Goal: Task Accomplishment & Management: Use online tool/utility

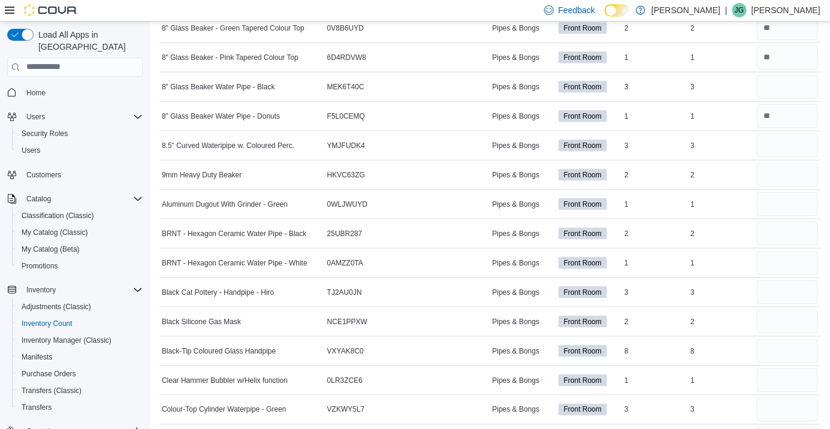
scroll to position [637, 0]
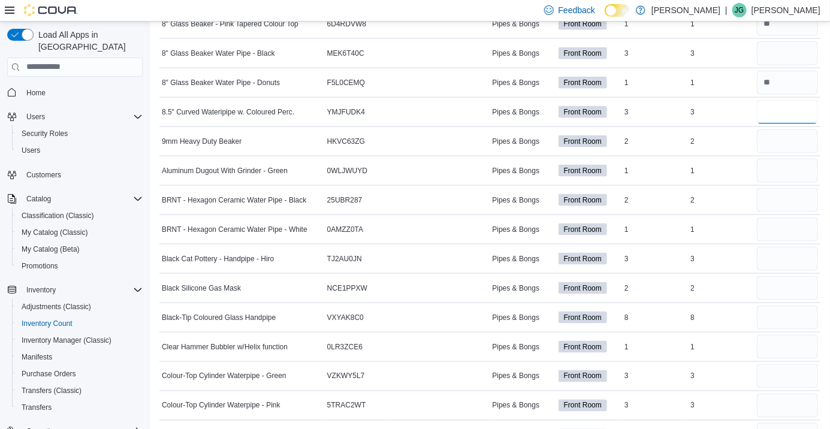
click at [786, 116] on input "number" at bounding box center [787, 112] width 61 height 24
type input "*"
click at [130, 33] on span "Load All Apps in [GEOGRAPHIC_DATA]" at bounding box center [88, 41] width 109 height 24
click at [26, 34] on button "button" at bounding box center [20, 35] width 26 height 12
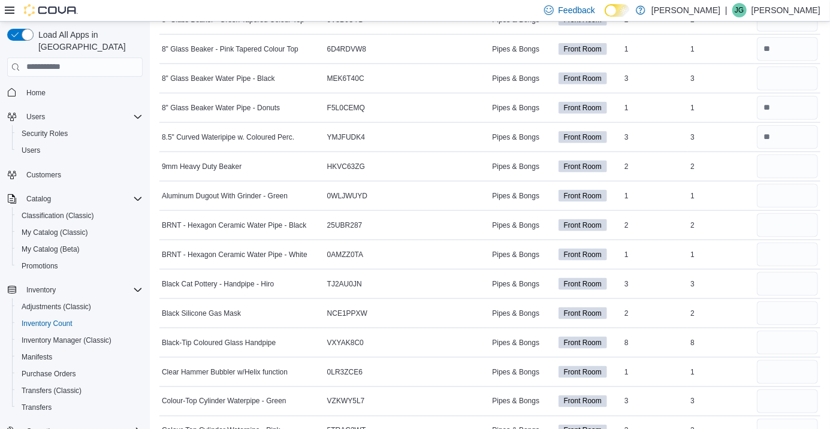
scroll to position [669, 0]
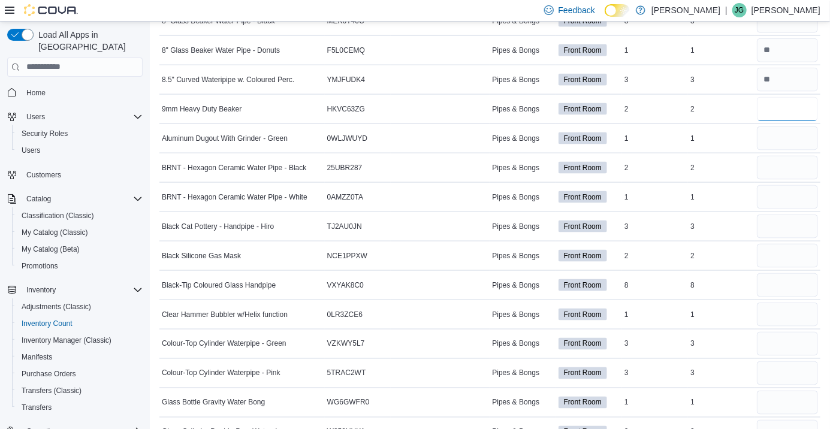
click at [786, 107] on input "number" at bounding box center [787, 109] width 61 height 24
type input "*"
click at [777, 143] on input "number" at bounding box center [787, 138] width 61 height 24
type input "*"
click at [774, 172] on input "number" at bounding box center [787, 168] width 61 height 24
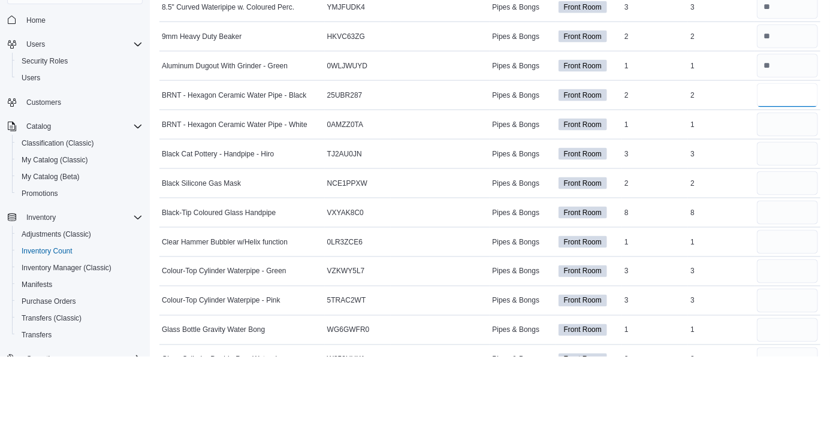
type input "*"
click at [782, 198] on input "number" at bounding box center [787, 197] width 61 height 24
type input "*"
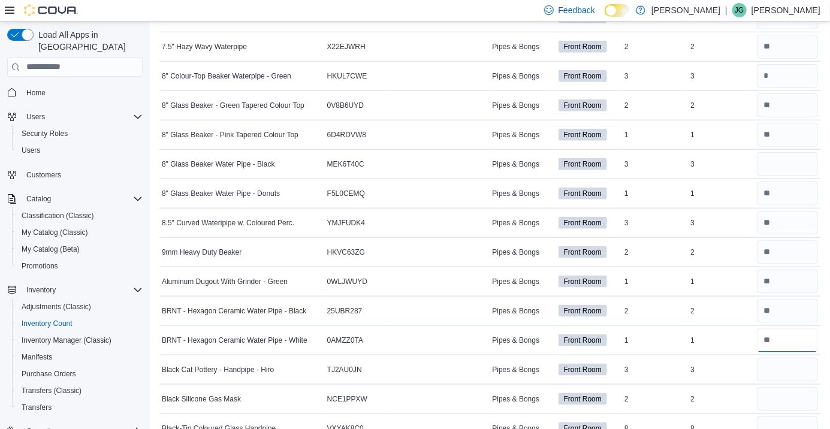
scroll to position [494, 0]
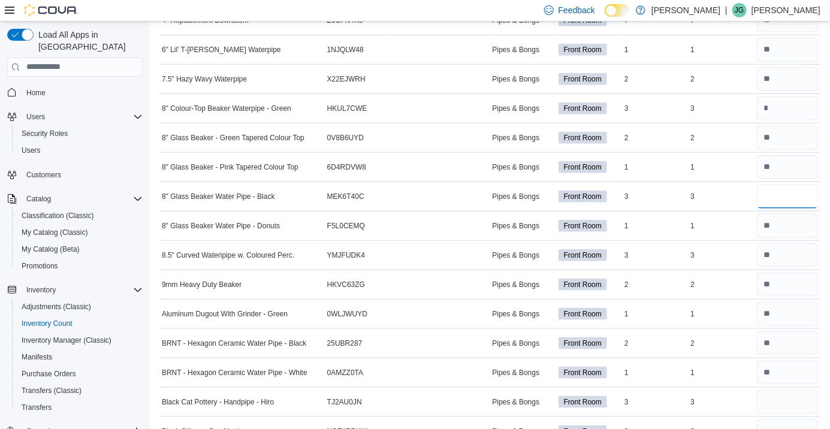
click at [784, 196] on input "number" at bounding box center [787, 197] width 61 height 24
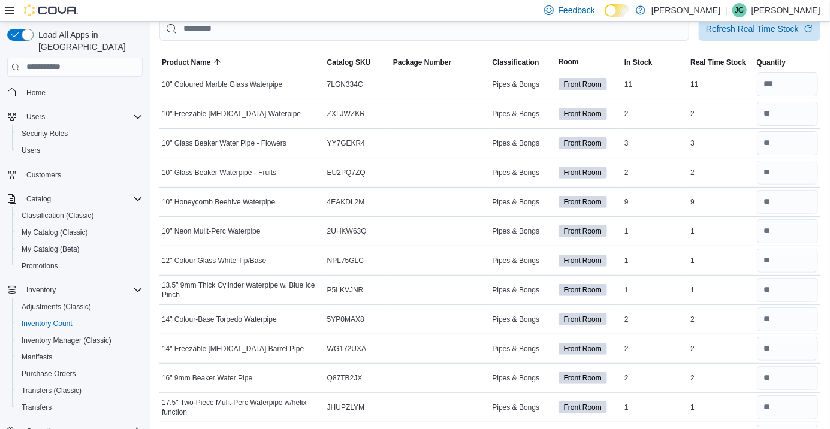
scroll to position [0, 0]
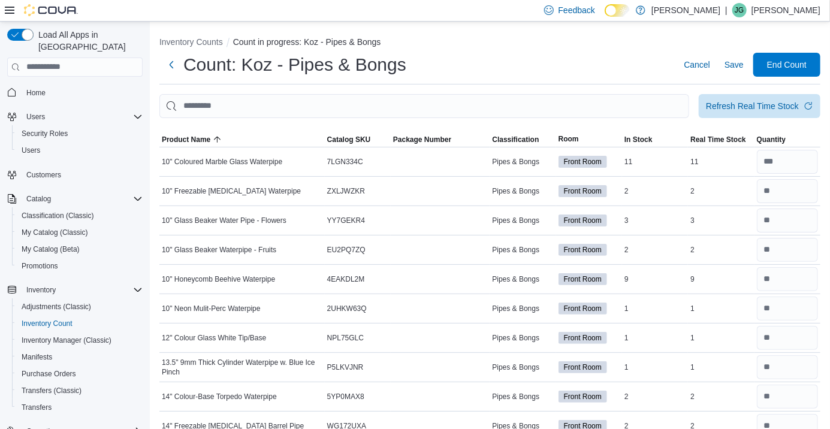
type input "*"
click at [660, 137] on span "In Stock" at bounding box center [655, 139] width 66 height 14
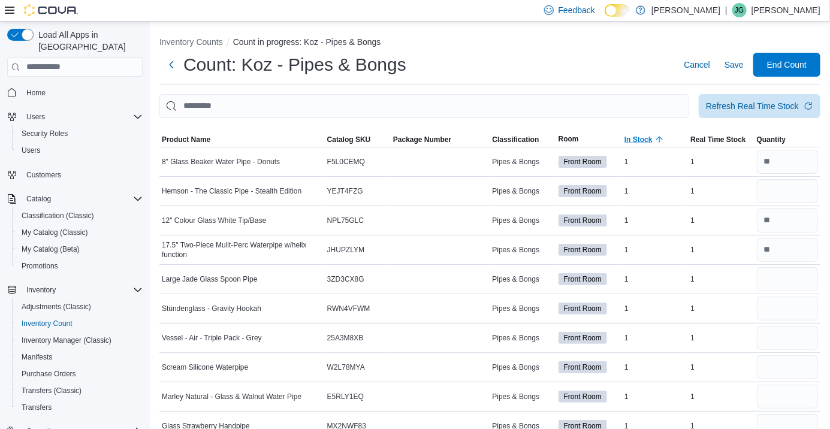
click at [643, 144] on span "In Stock" at bounding box center [638, 140] width 28 height 10
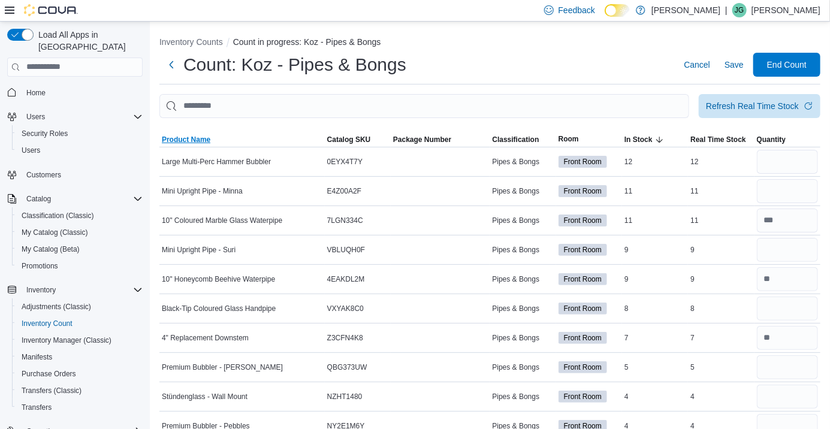
click at [191, 137] on span "Product Name" at bounding box center [186, 140] width 49 height 10
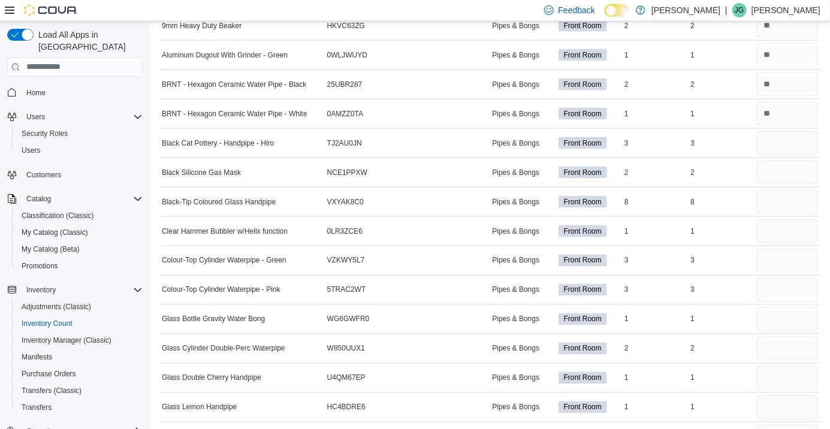
scroll to position [759, 0]
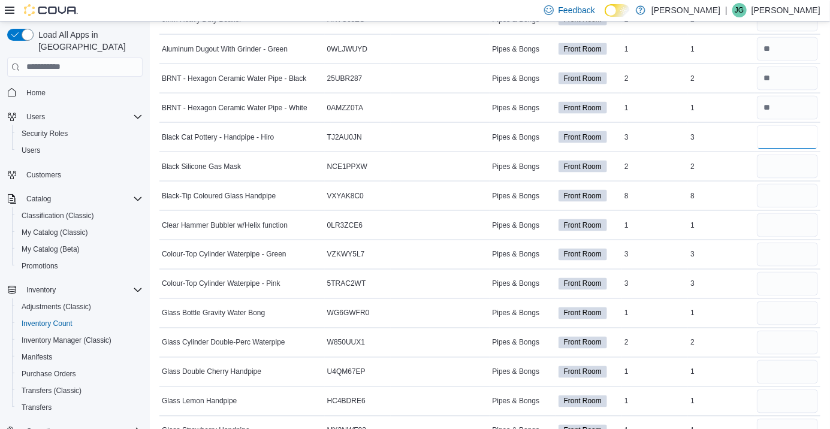
click at [767, 141] on input "number" at bounding box center [787, 137] width 61 height 24
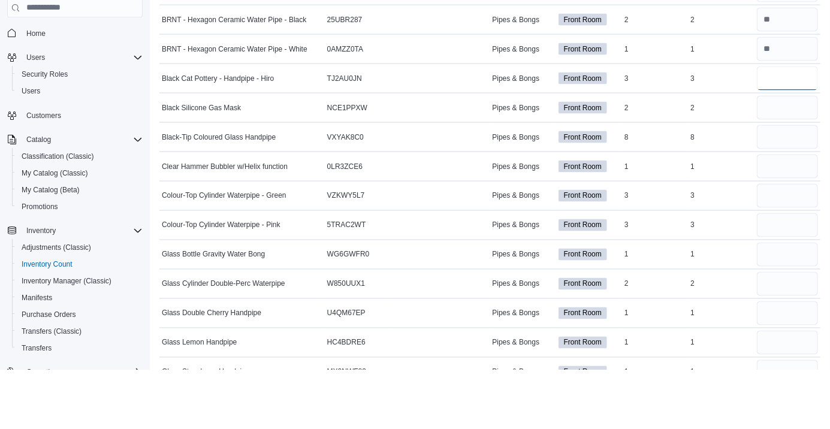
type input "*"
click at [773, 169] on input "number" at bounding box center [787, 167] width 61 height 24
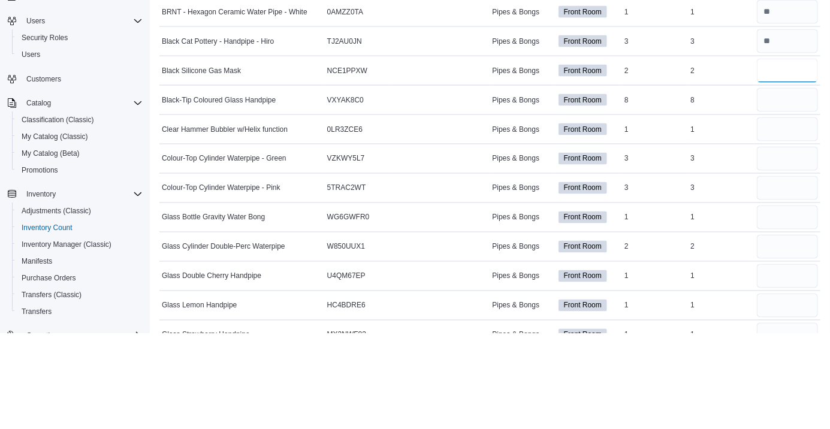
type input "*"
click at [788, 198] on input "number" at bounding box center [787, 196] width 61 height 24
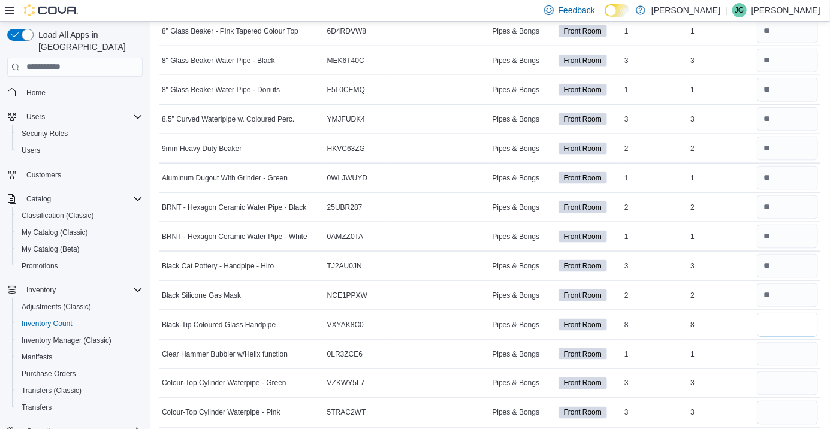
scroll to position [624, 0]
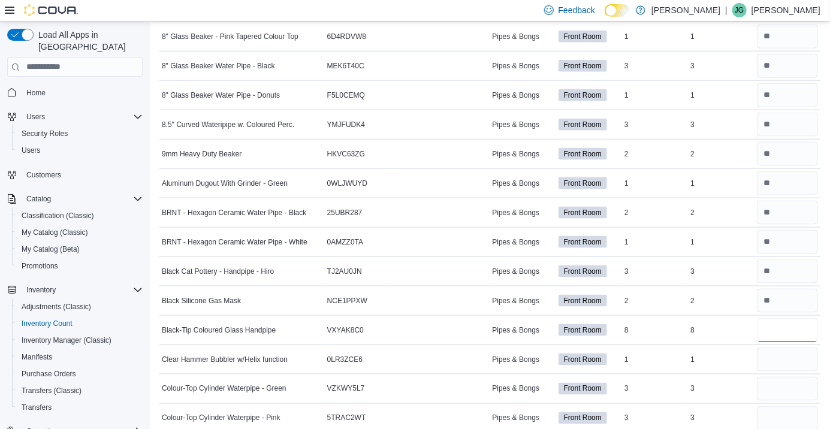
click at [784, 334] on input "number" at bounding box center [787, 330] width 61 height 24
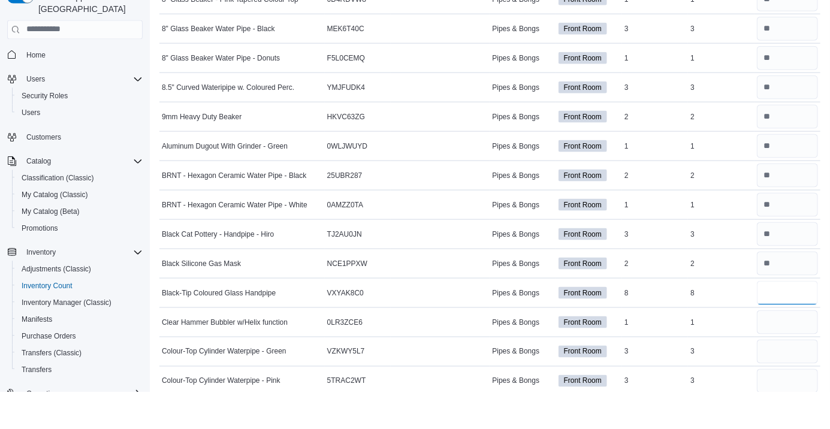
scroll to position [636, 0]
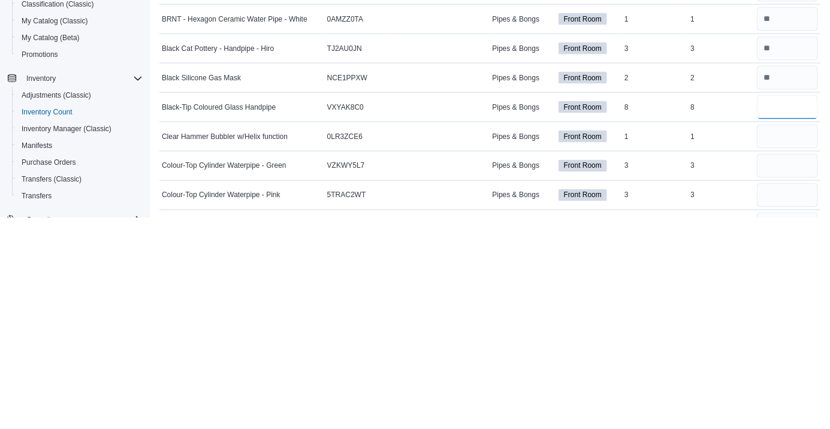
type input "*"
click at [772, 351] on input "number" at bounding box center [787, 348] width 61 height 24
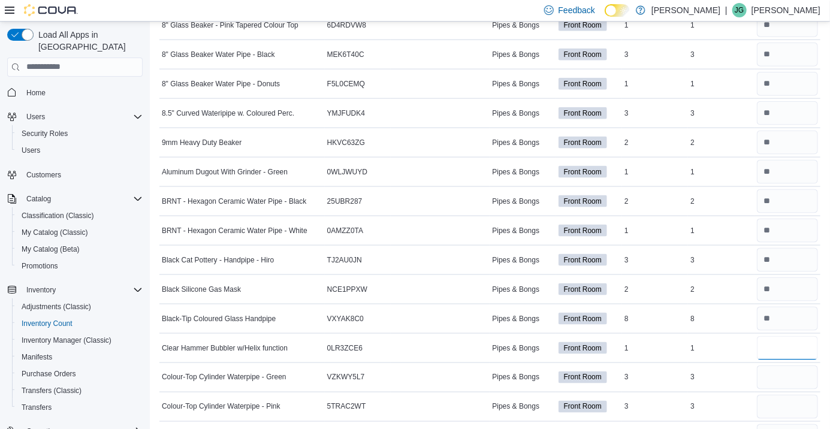
click at [777, 349] on input "number" at bounding box center [787, 348] width 61 height 24
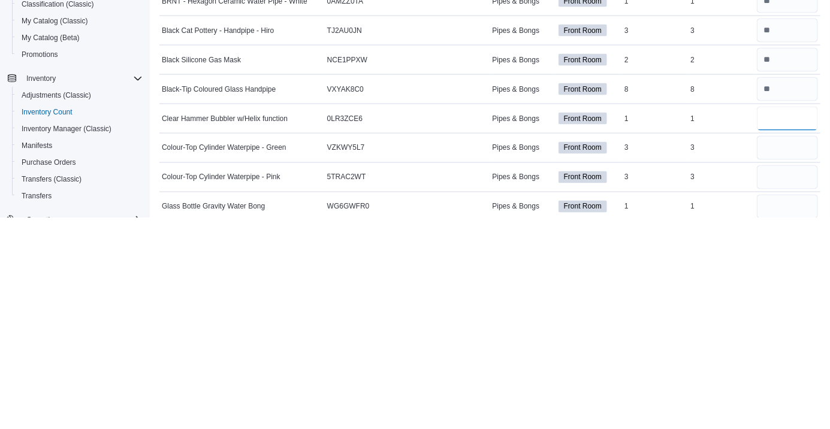
scroll to position [665, 0]
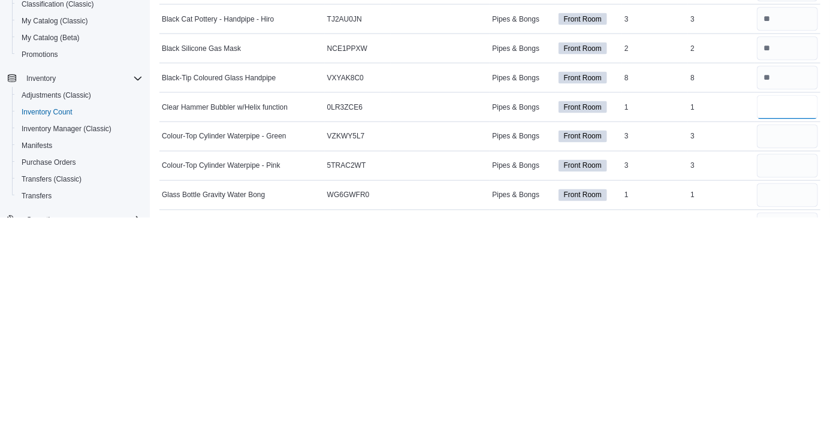
type input "*"
click at [783, 354] on input "number" at bounding box center [787, 348] width 61 height 24
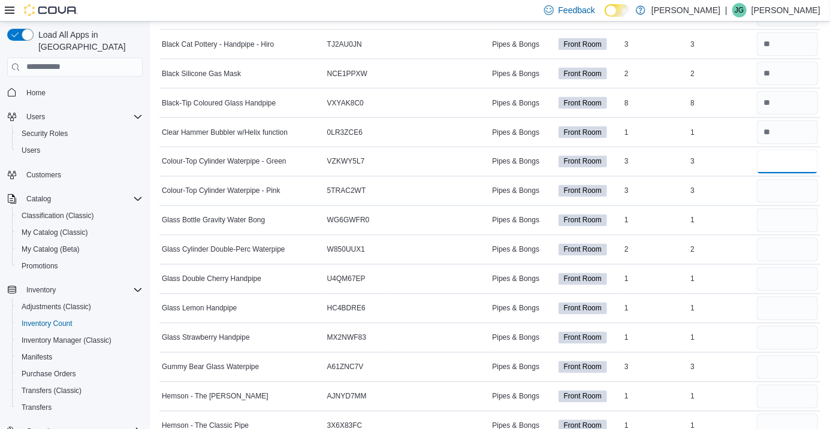
scroll to position [853, 0]
click at [789, 162] on input "number" at bounding box center [787, 161] width 61 height 24
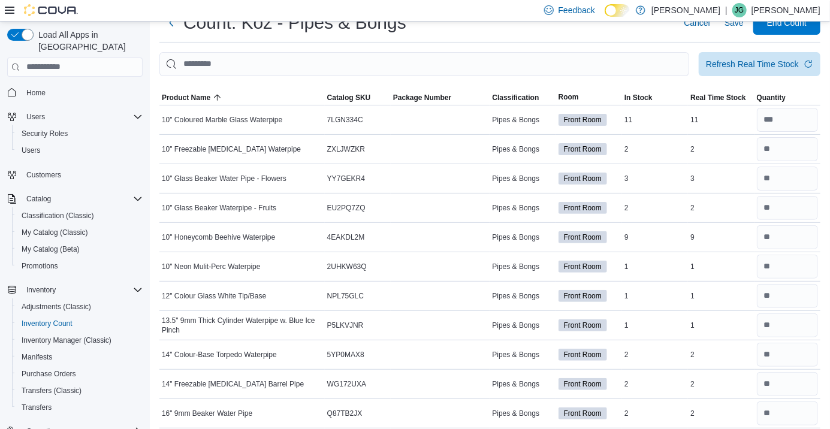
scroll to position [0, 0]
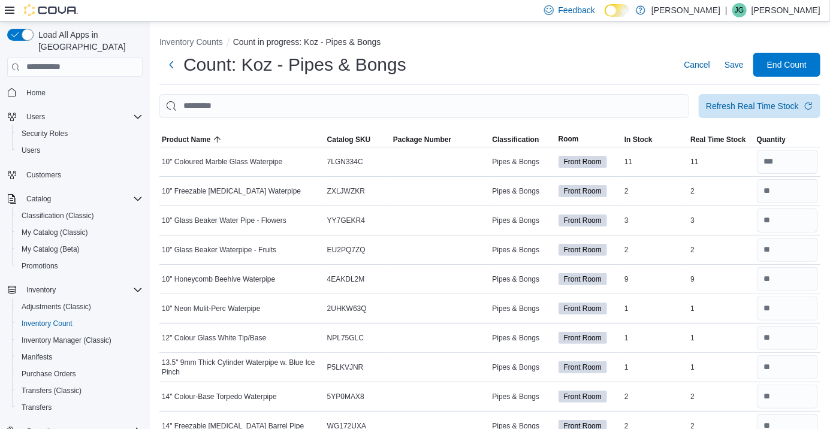
type input "*"
click at [597, 41] on ol "Inventory Counts Count in progress: Koz - Pipes & Bongs" at bounding box center [489, 43] width 661 height 14
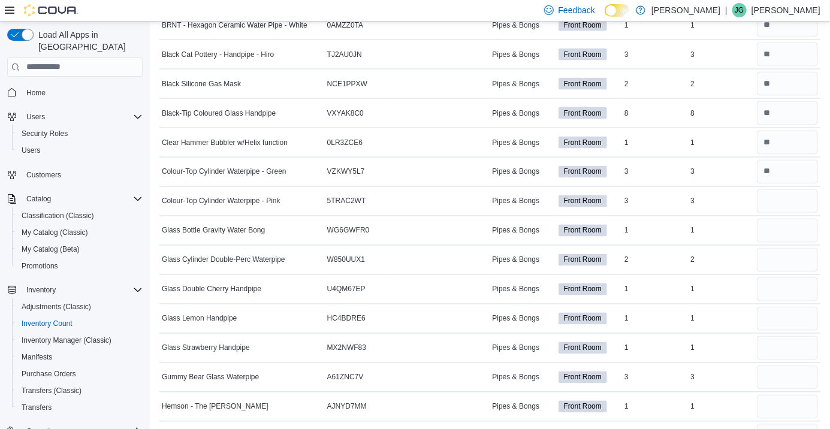
scroll to position [844, 0]
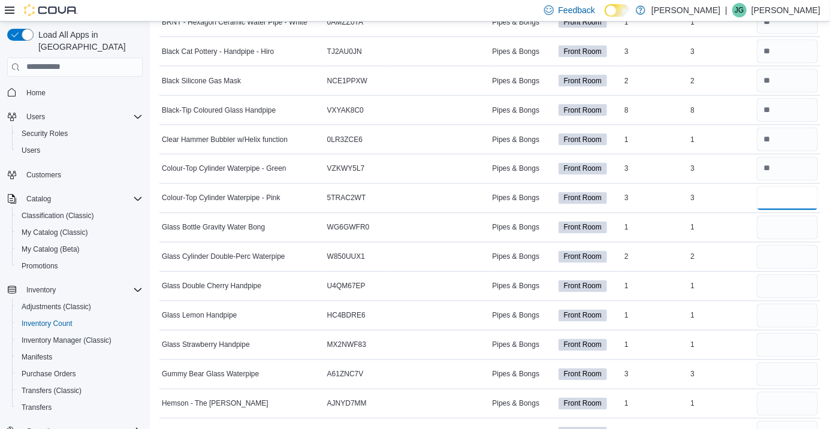
click at [786, 196] on input "number" at bounding box center [787, 198] width 61 height 24
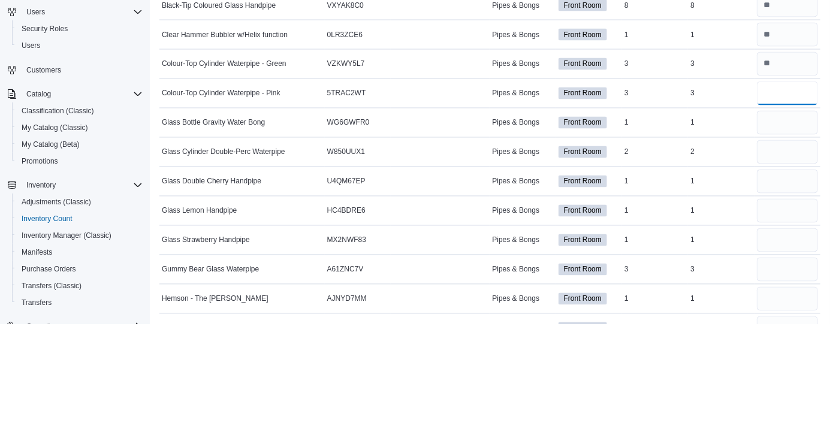
type input "*"
click at [785, 233] on input "number" at bounding box center [787, 228] width 61 height 24
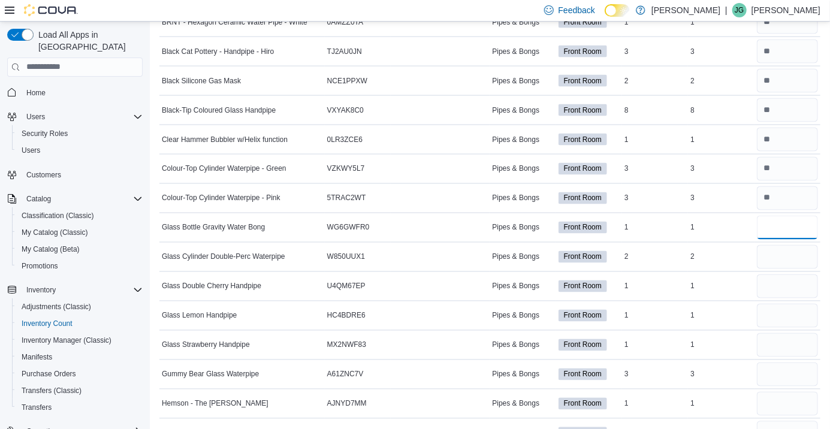
click at [773, 230] on input "number" at bounding box center [787, 228] width 61 height 24
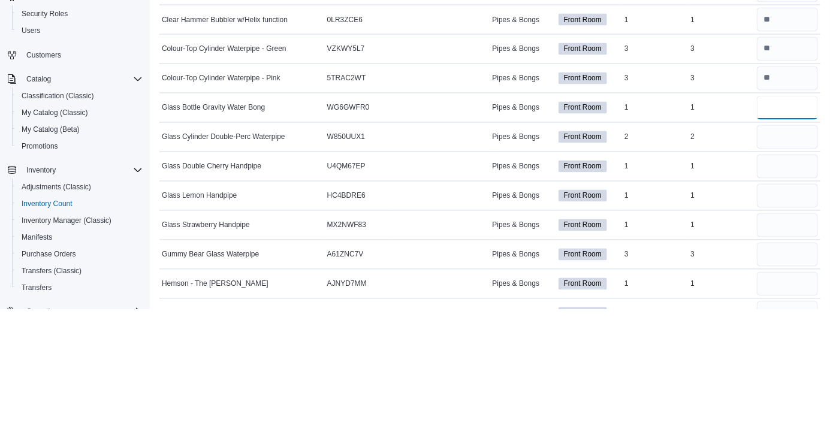
type input "*"
click at [781, 260] on input "number" at bounding box center [787, 257] width 61 height 24
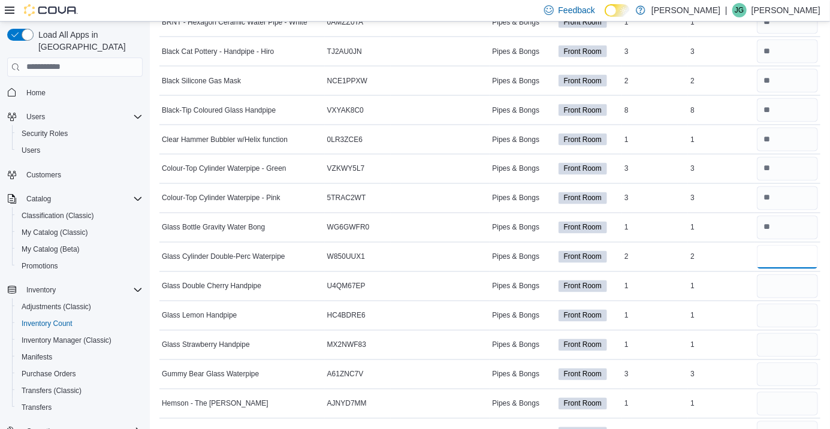
click at [780, 259] on input "number" at bounding box center [787, 257] width 61 height 24
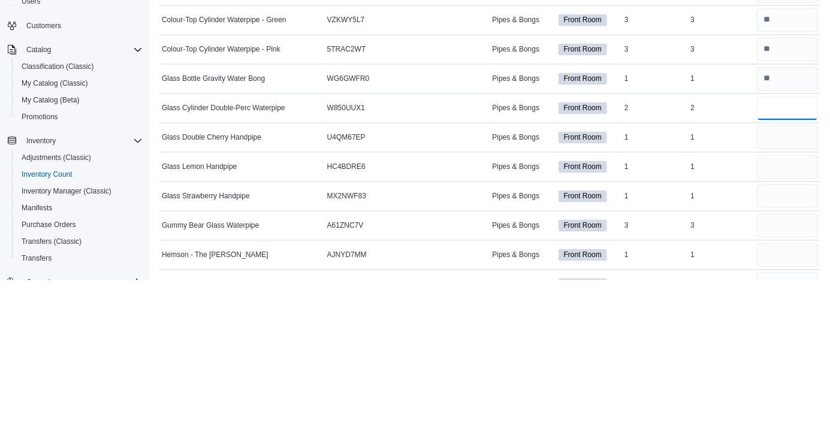
type input "*"
click at [778, 287] on input "number" at bounding box center [787, 286] width 61 height 24
type input "*"
click at [772, 314] on input "number" at bounding box center [787, 316] width 61 height 24
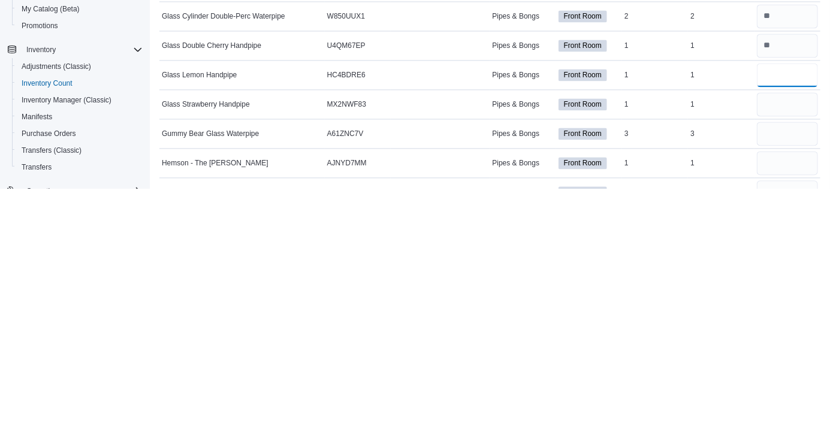
scroll to position [846, 0]
type input "*"
click at [786, 344] on input "number" at bounding box center [787, 344] width 61 height 24
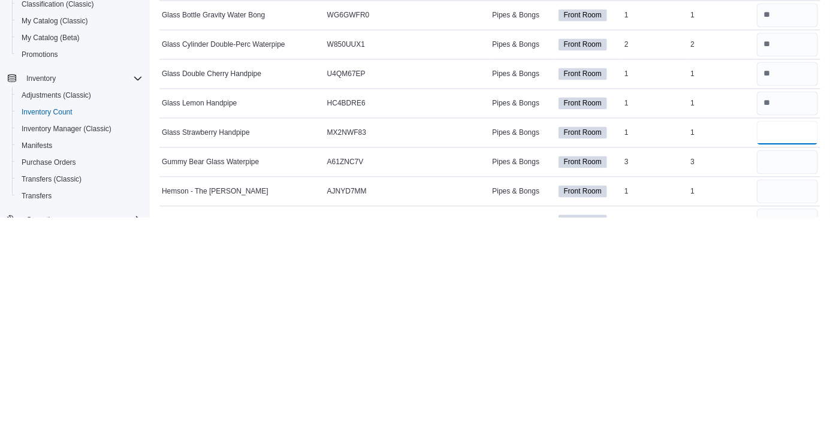
type input "*"
click at [781, 373] on input "number" at bounding box center [787, 373] width 61 height 24
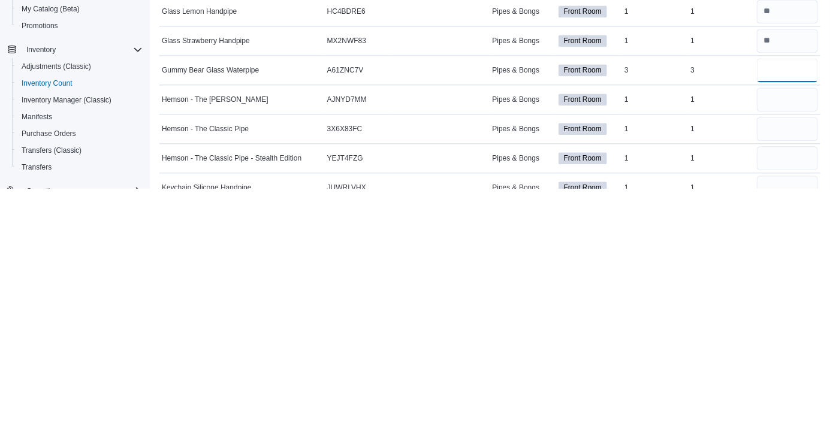
scroll to position [911, 0]
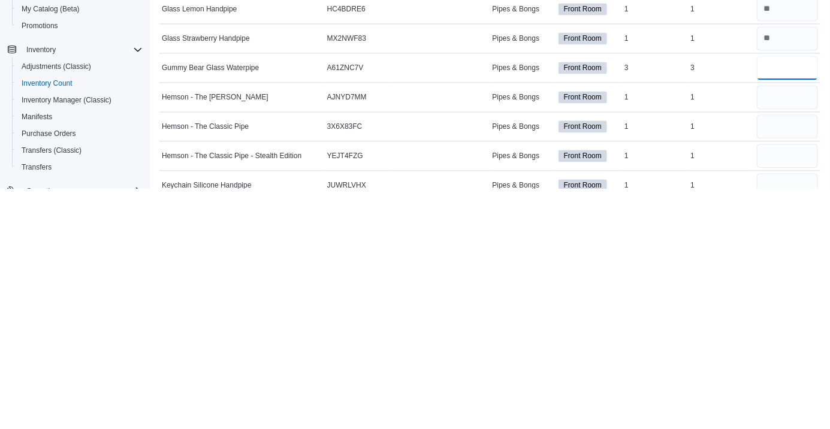
type input "*"
click at [773, 337] on input "number" at bounding box center [787, 337] width 61 height 24
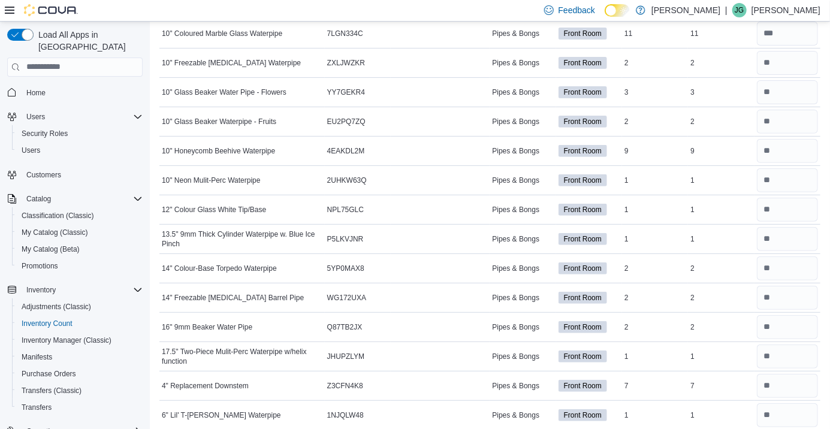
scroll to position [0, 0]
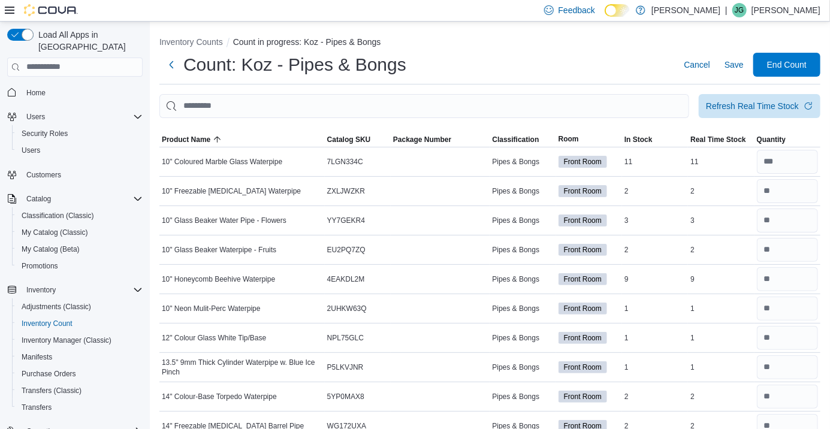
click at [571, 74] on div "Count: Koz - Pipes & Bongs Cancel Save End Count" at bounding box center [489, 65] width 661 height 24
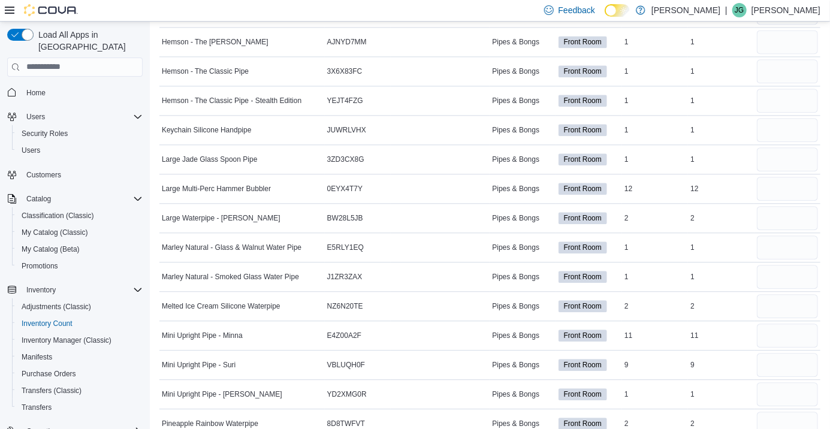
scroll to position [1214, 0]
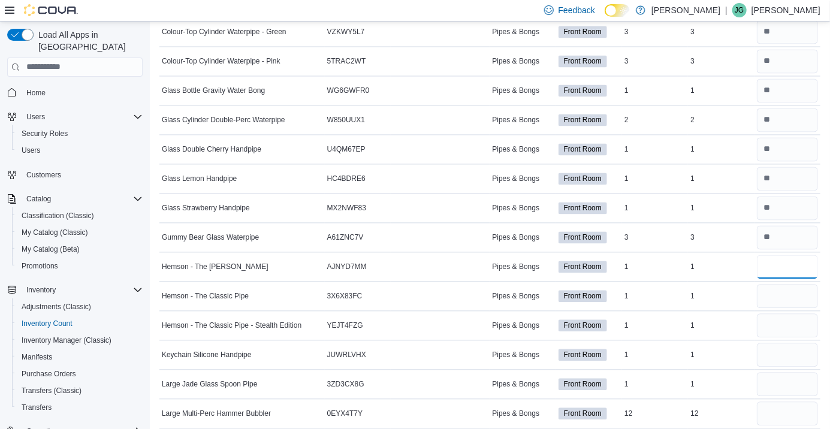
click at [780, 270] on input "number" at bounding box center [787, 267] width 61 height 24
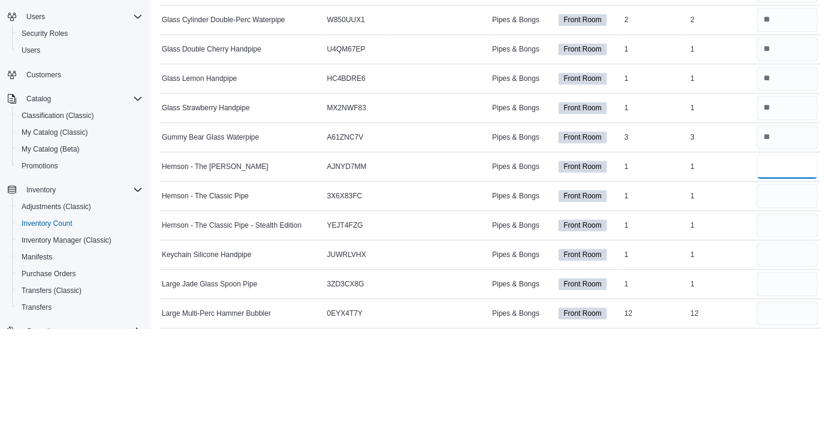
scroll to position [981, 0]
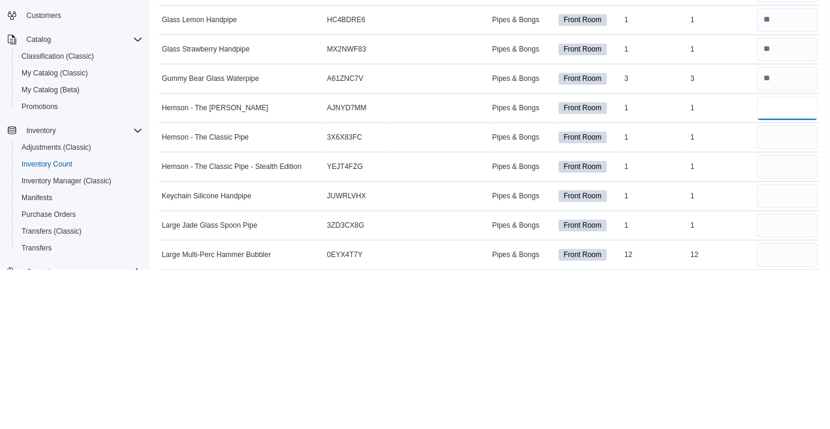
type input "*"
click at [786, 294] on input "number" at bounding box center [787, 297] width 61 height 24
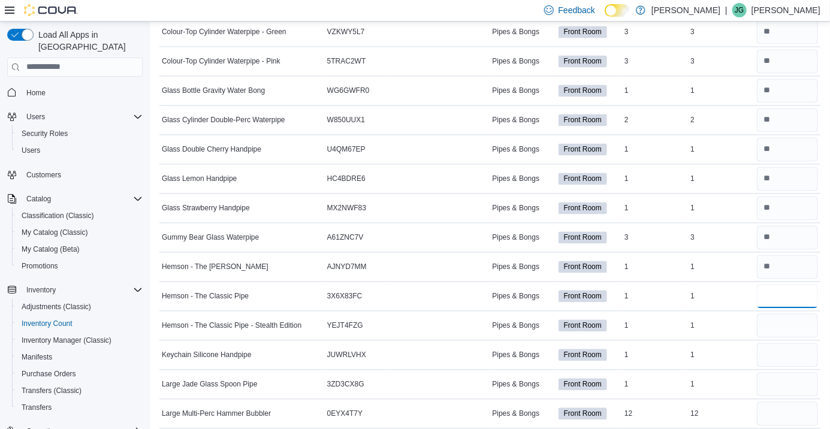
click at [778, 298] on input "number" at bounding box center [787, 297] width 61 height 24
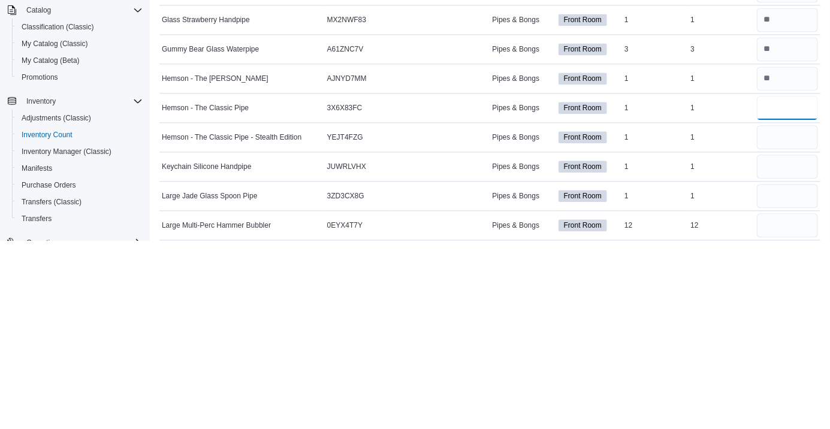
type input "*"
click at [786, 328] on input "number" at bounding box center [787, 326] width 61 height 24
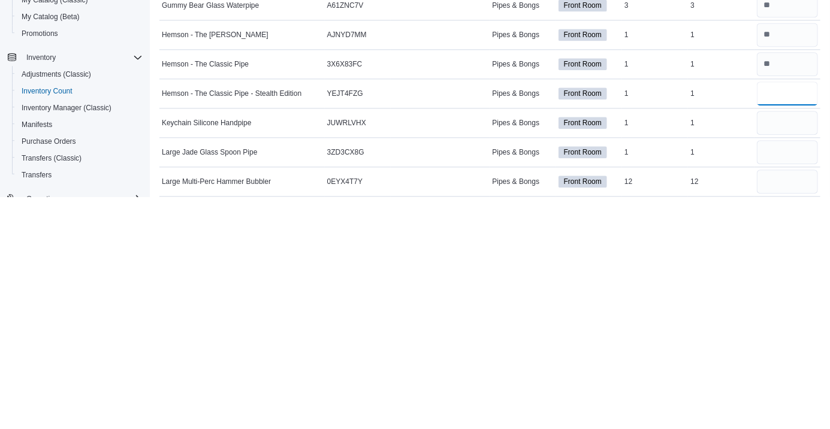
type input "*"
click at [781, 354] on input "number" at bounding box center [787, 355] width 61 height 24
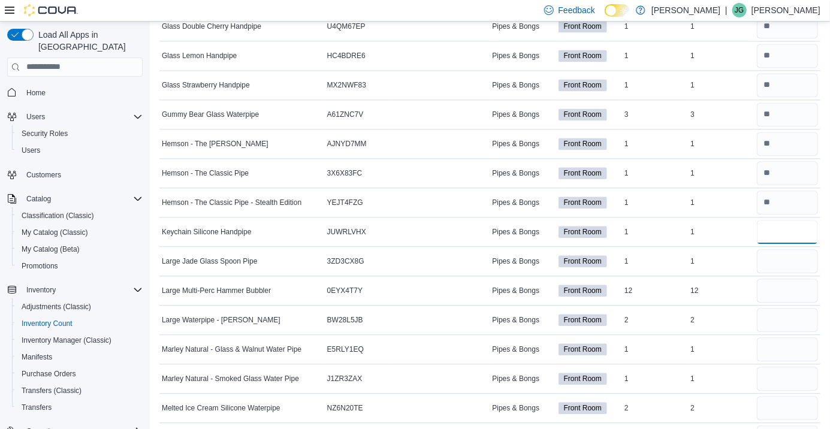
click at [787, 233] on input "number" at bounding box center [787, 232] width 61 height 24
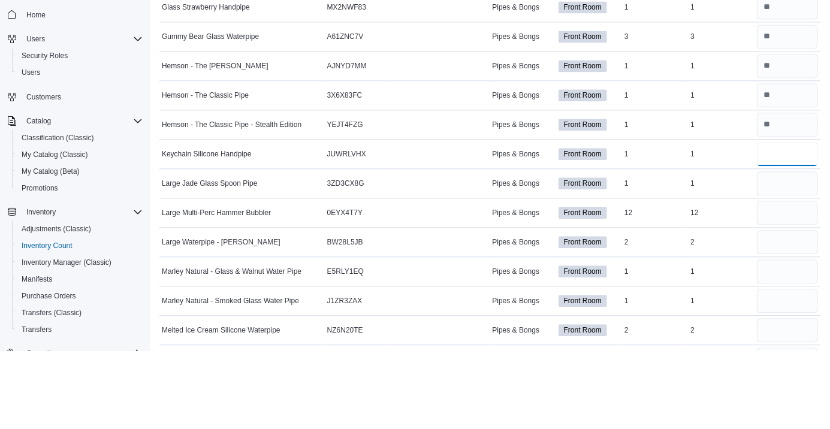
scroll to position [1104, 0]
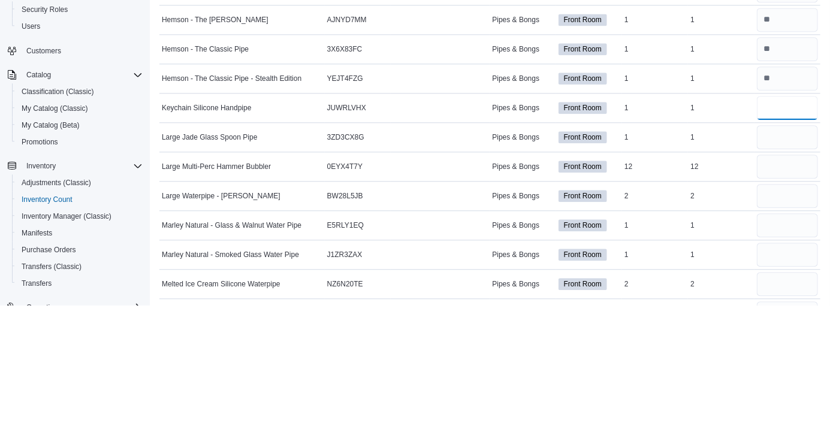
type input "*"
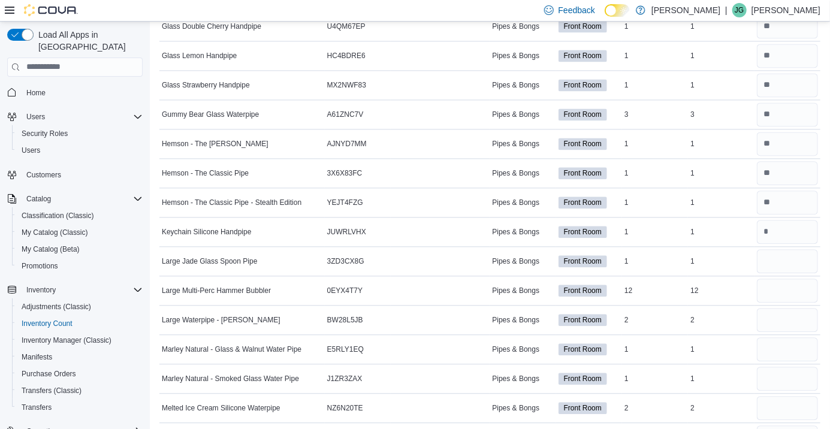
scroll to position [1122, 0]
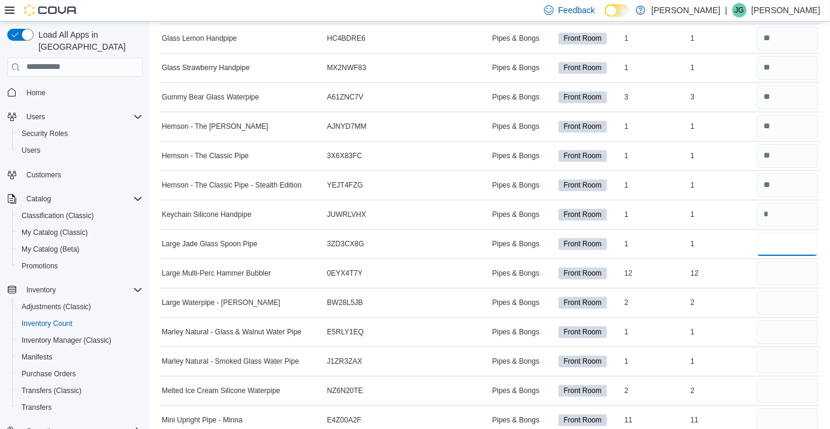
click at [778, 244] on input "number" at bounding box center [787, 244] width 61 height 24
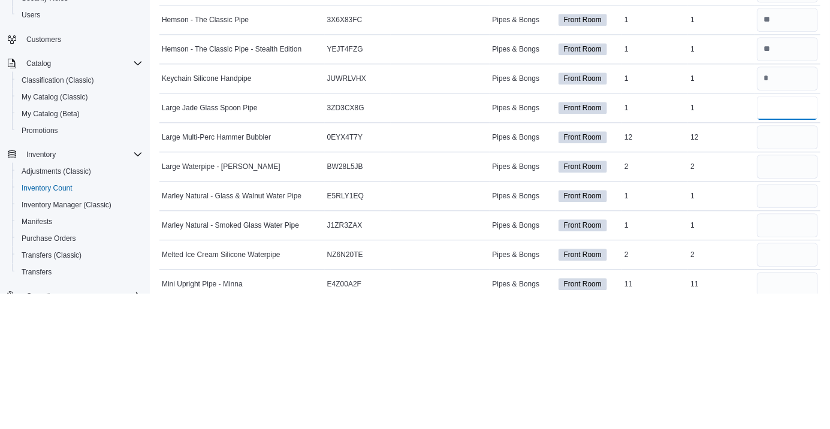
type input "*"
click at [775, 276] on input "number" at bounding box center [787, 273] width 61 height 24
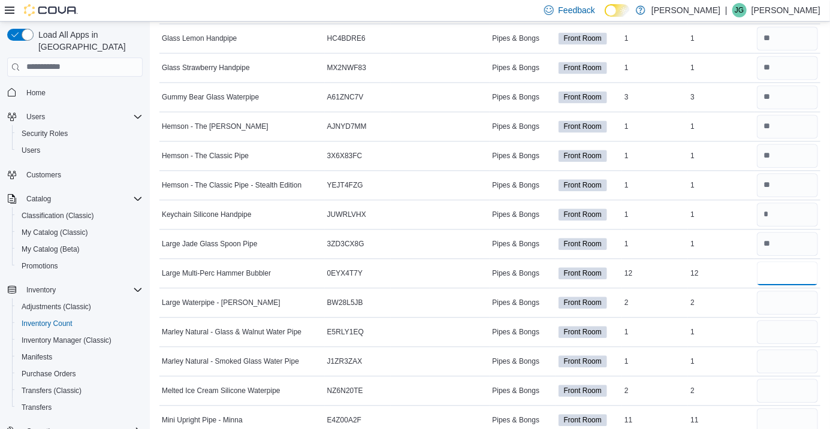
click at [783, 276] on input "number" at bounding box center [787, 273] width 61 height 24
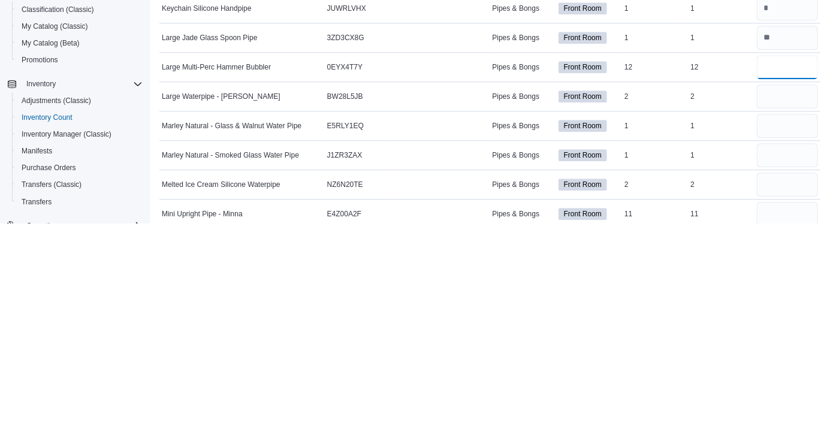
type input "**"
click at [778, 306] on input "number" at bounding box center [787, 303] width 61 height 24
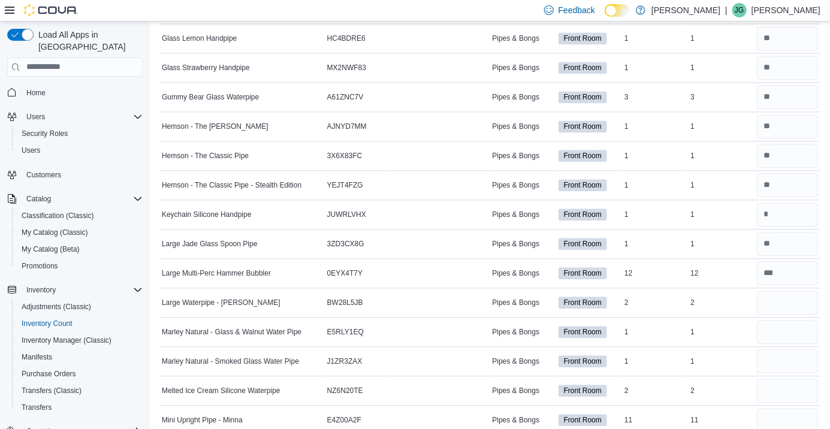
scroll to position [1135, 0]
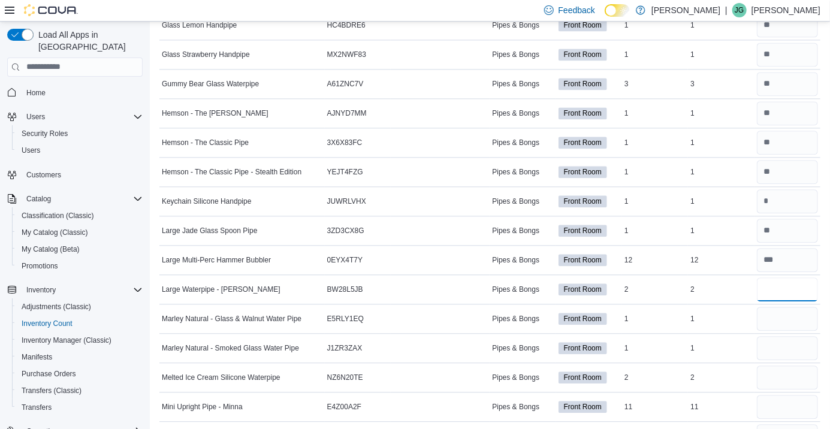
click at [777, 291] on input "number" at bounding box center [787, 289] width 61 height 24
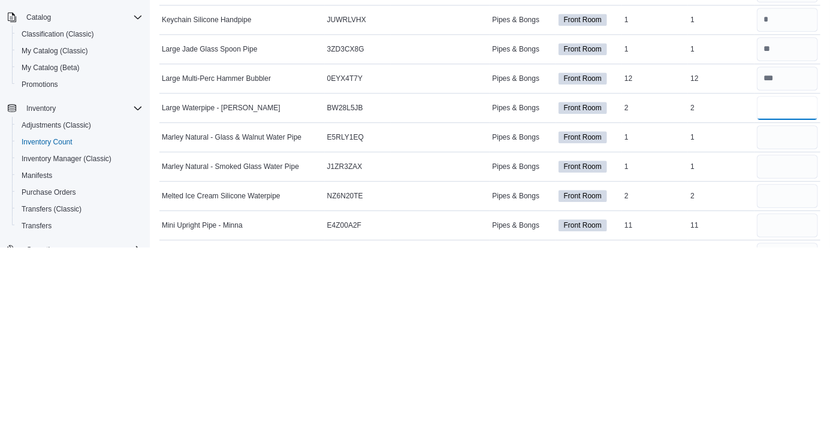
type input "*"
click at [777, 316] on input "number" at bounding box center [787, 319] width 61 height 24
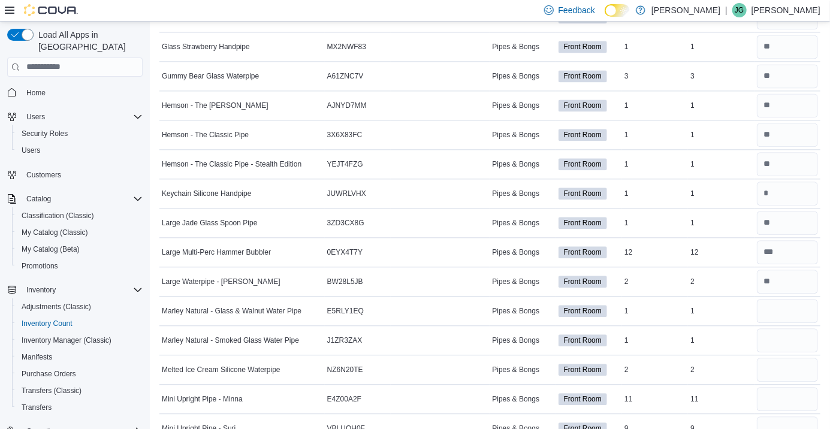
scroll to position [1148, 0]
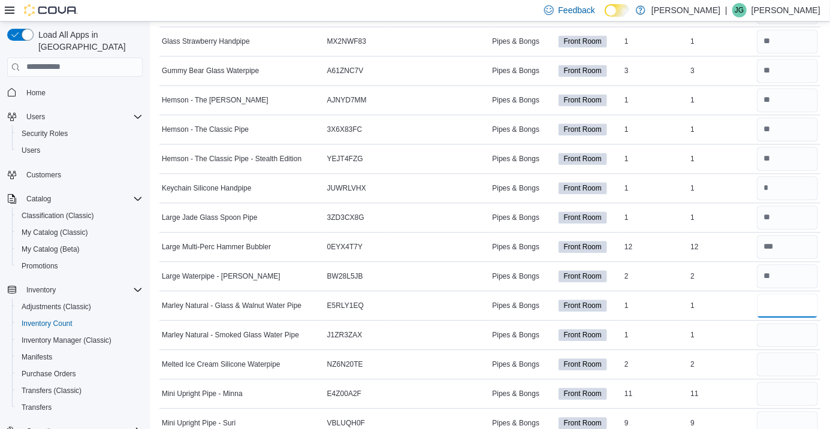
click at [774, 307] on input "number" at bounding box center [787, 306] width 61 height 24
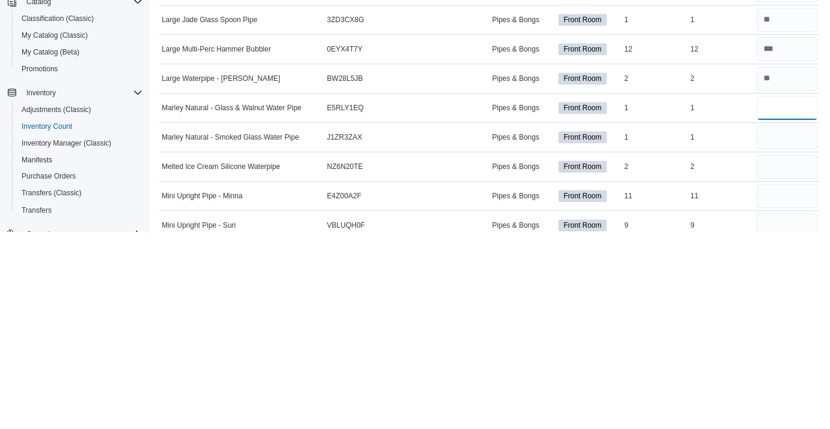
type input "*"
click at [787, 333] on input "number" at bounding box center [787, 335] width 61 height 24
type input "*"
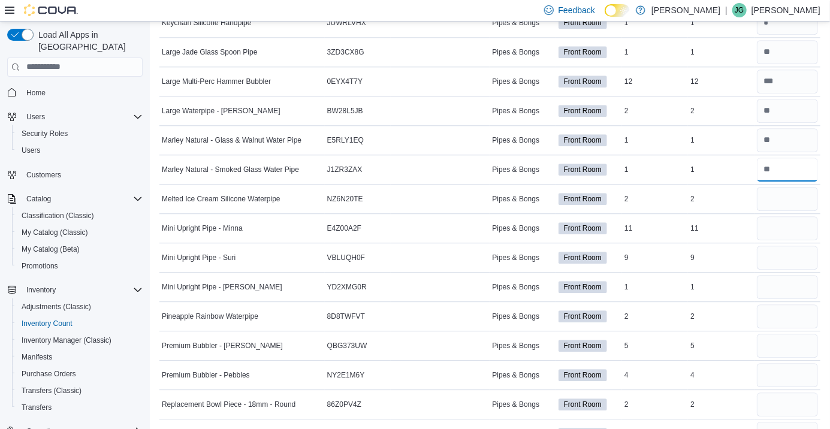
scroll to position [1328, 0]
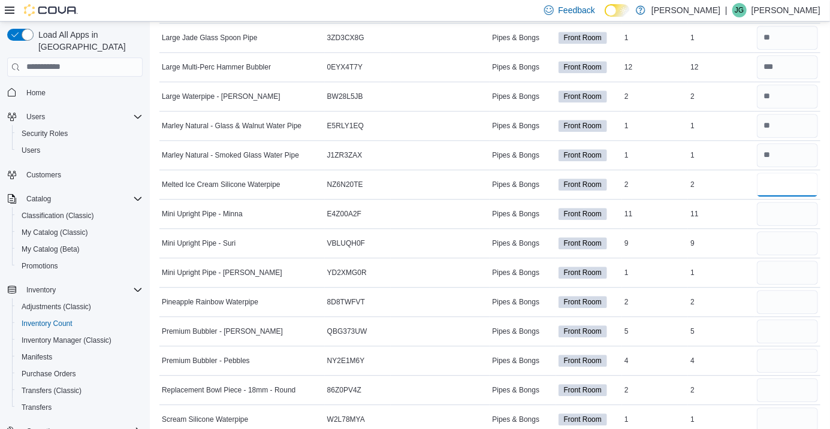
click at [786, 190] on input "number" at bounding box center [787, 185] width 61 height 24
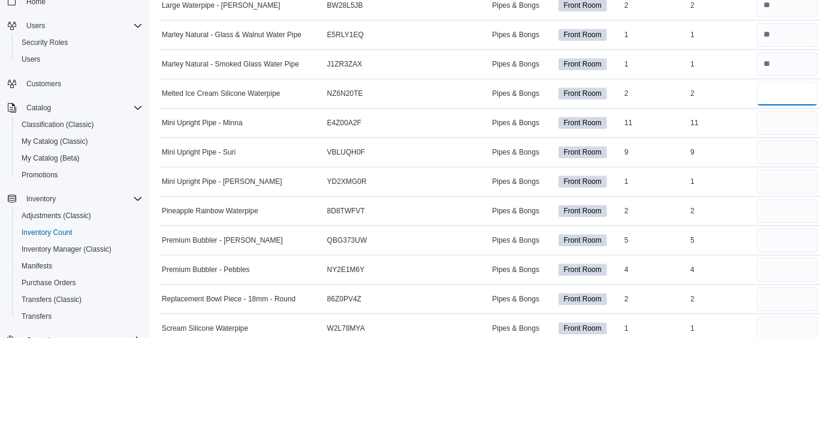
type input "*"
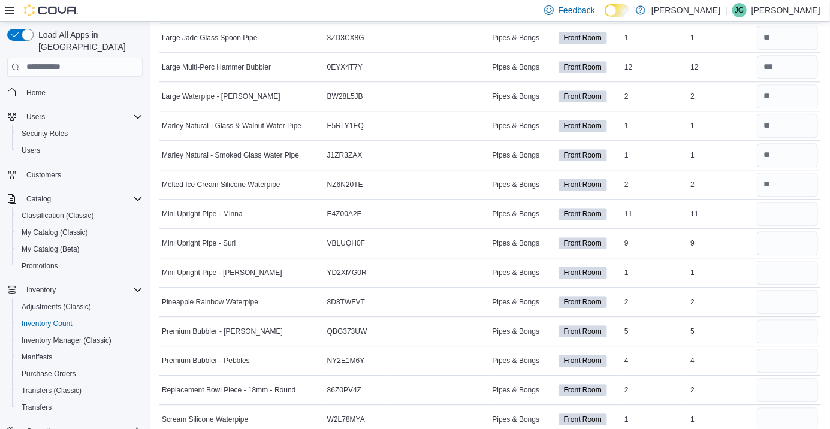
scroll to position [1337, 0]
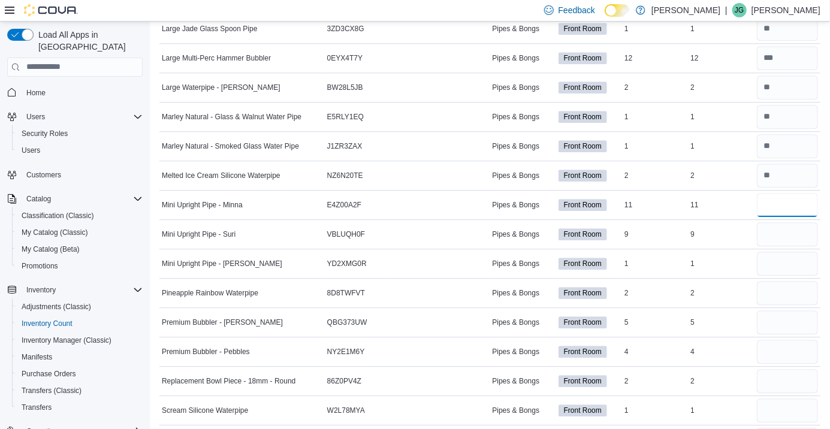
click at [775, 210] on input "number" at bounding box center [787, 205] width 61 height 24
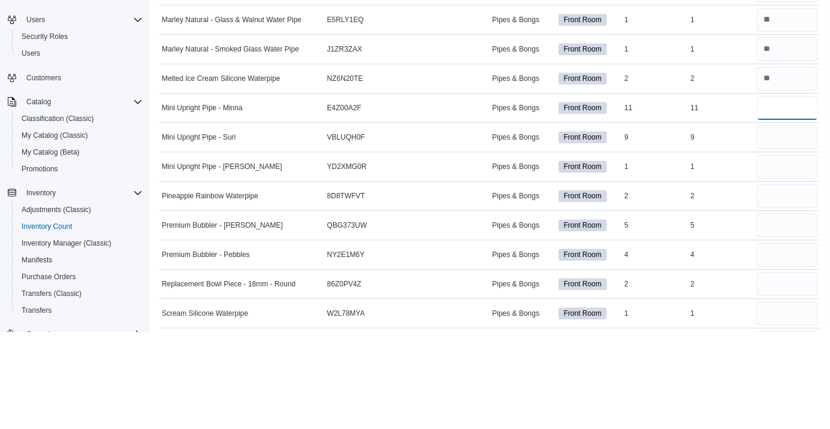
type input "**"
click at [789, 230] on input "number" at bounding box center [787, 234] width 61 height 24
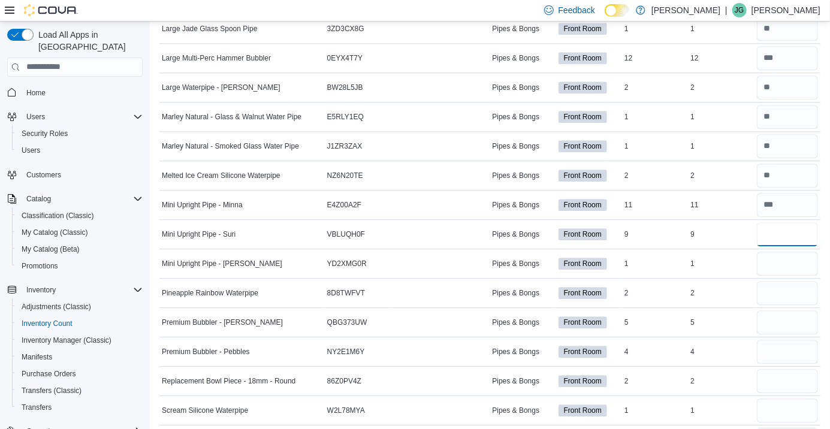
click at [787, 238] on input "number" at bounding box center [787, 234] width 61 height 24
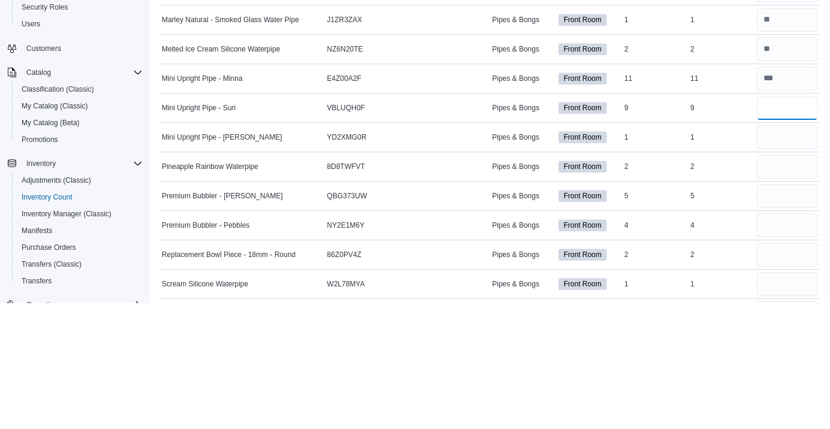
type input "*"
click at [782, 269] on input "number" at bounding box center [787, 264] width 61 height 24
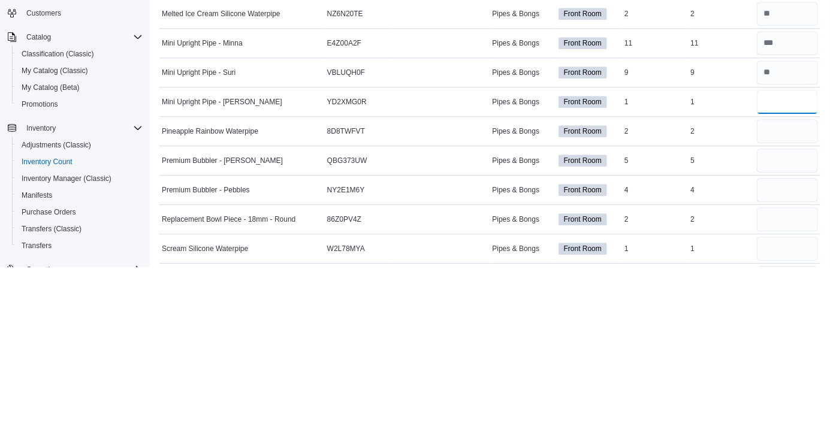
type input "*"
click at [788, 295] on input "number" at bounding box center [787, 293] width 61 height 24
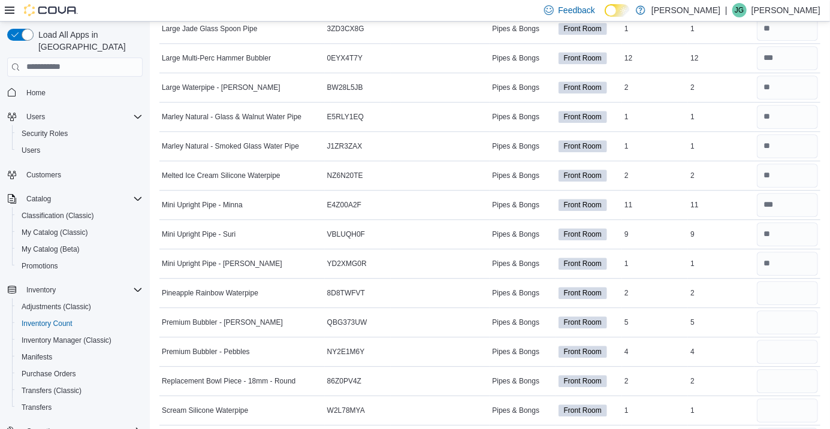
scroll to position [1358, 0]
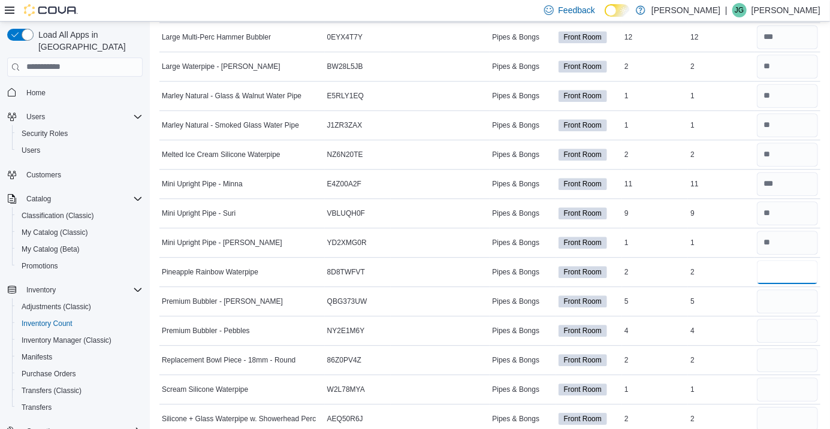
click at [778, 277] on input "number" at bounding box center [787, 272] width 61 height 24
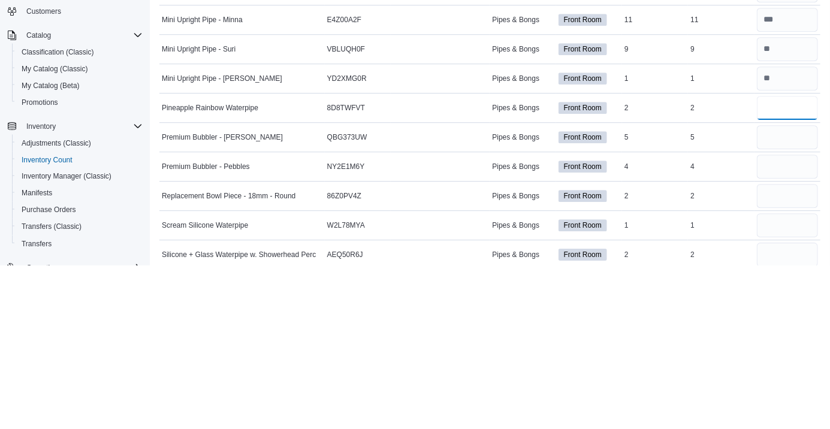
type input "*"
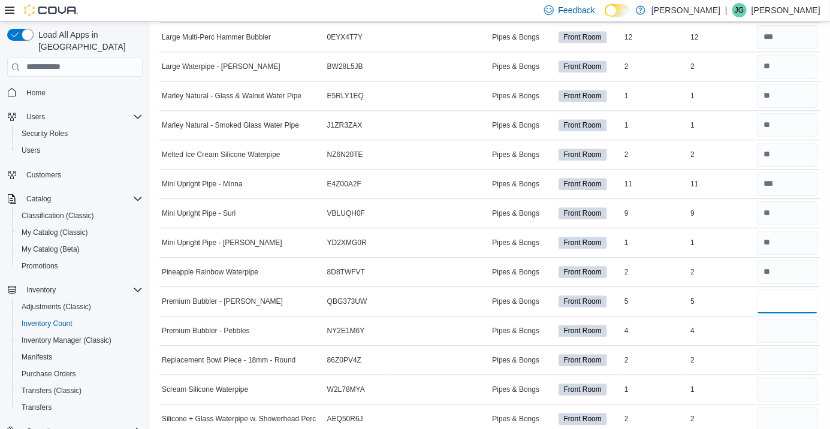
click at [774, 298] on input "number" at bounding box center [787, 301] width 61 height 24
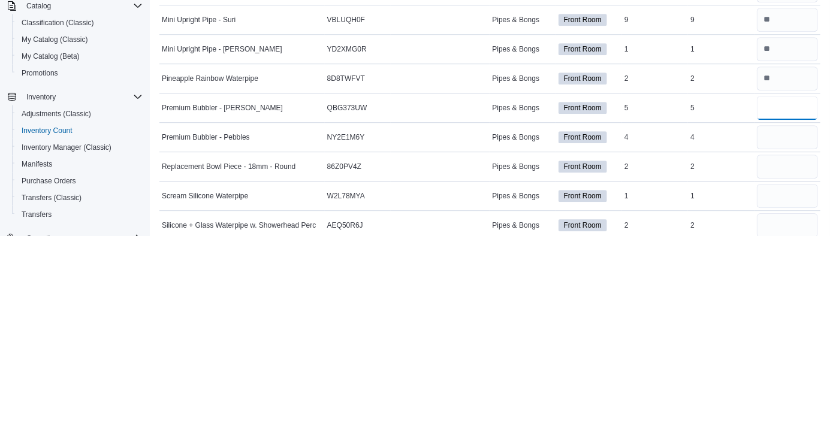
type input "*"
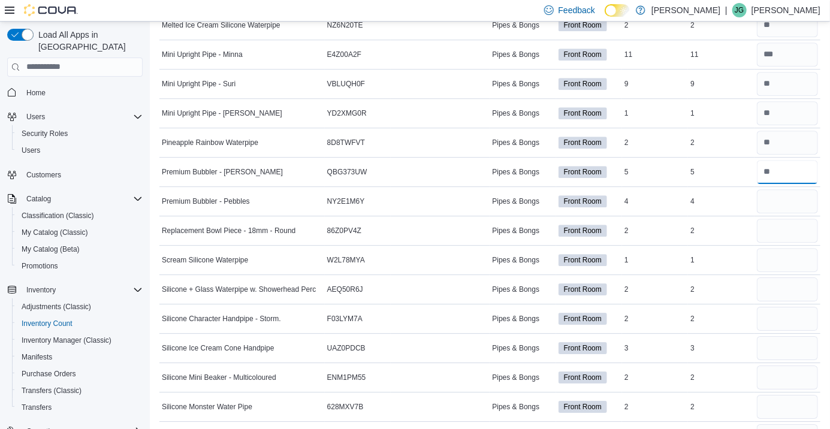
scroll to position [1489, 0]
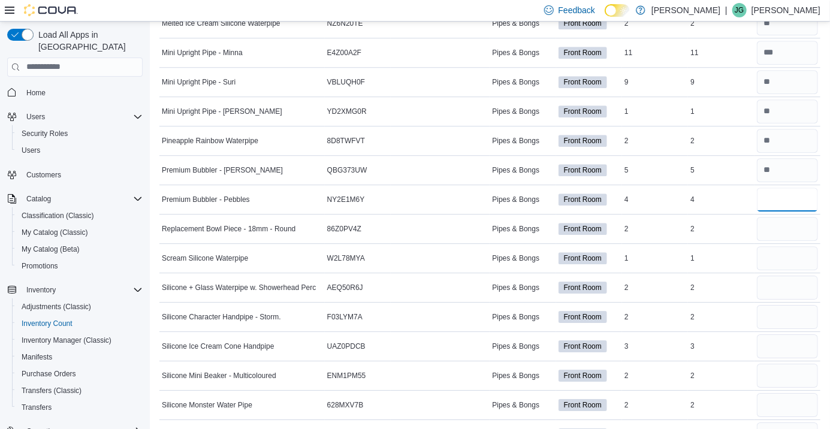
click at [774, 201] on input "number" at bounding box center [787, 200] width 61 height 24
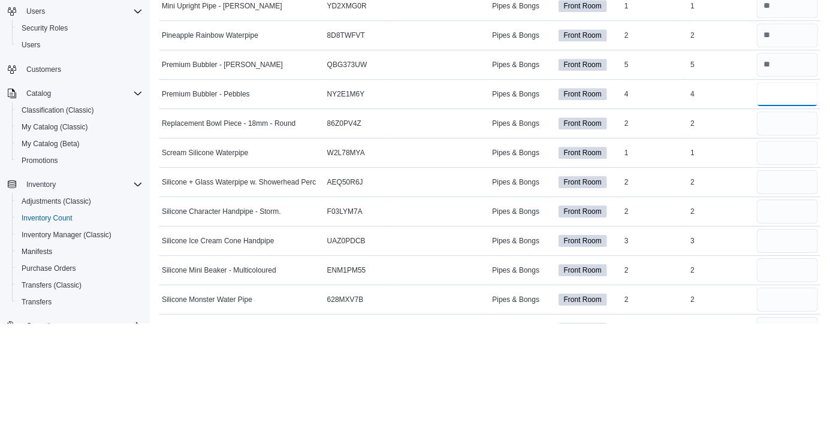
type input "*"
click at [782, 227] on input "number" at bounding box center [787, 229] width 61 height 24
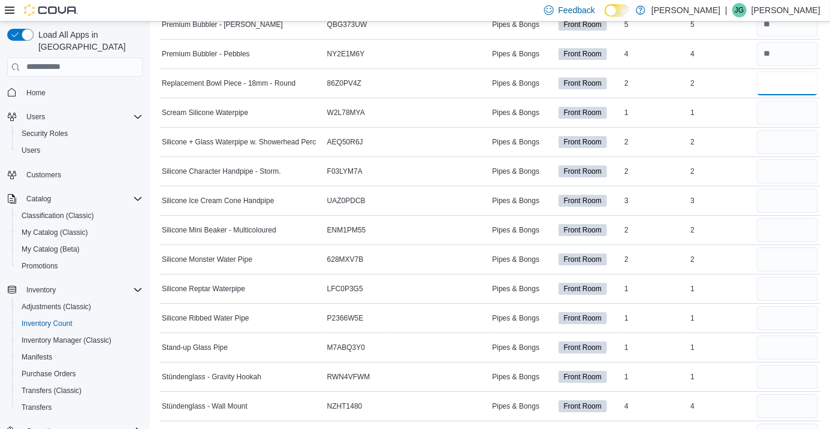
scroll to position [1632, 0]
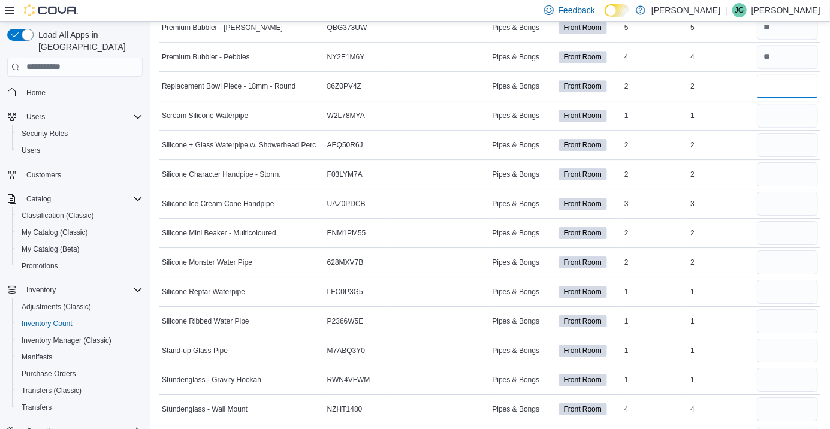
type input "*"
click at [805, 118] on input "number" at bounding box center [787, 116] width 61 height 24
type input "*"
click at [778, 148] on input "number" at bounding box center [787, 145] width 61 height 24
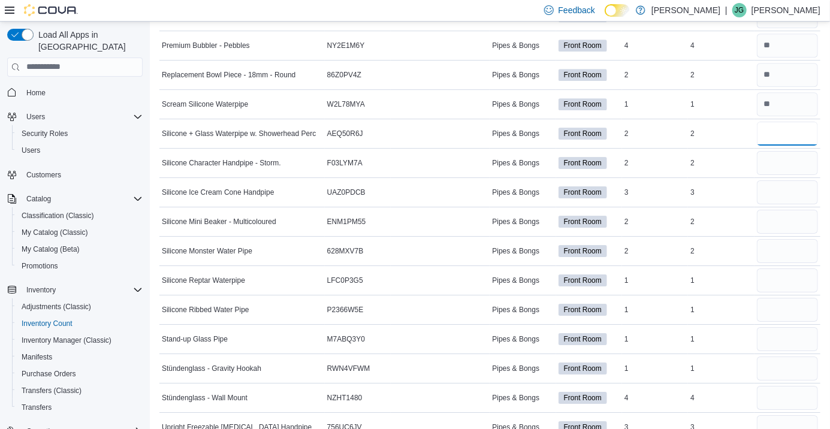
scroll to position [1644, 0]
click at [782, 136] on input "number" at bounding box center [787, 133] width 61 height 24
type input "*"
click at [778, 158] on input "number" at bounding box center [787, 162] width 61 height 24
click at [786, 207] on div at bounding box center [787, 221] width 66 height 29
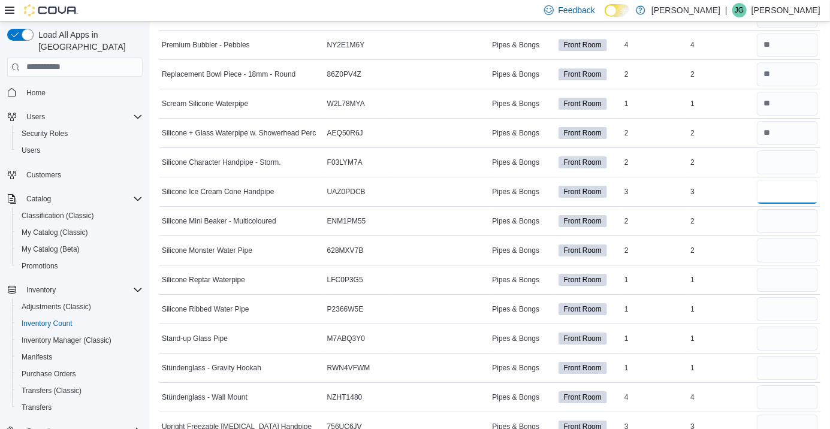
click at [783, 193] on input "number" at bounding box center [787, 192] width 61 height 24
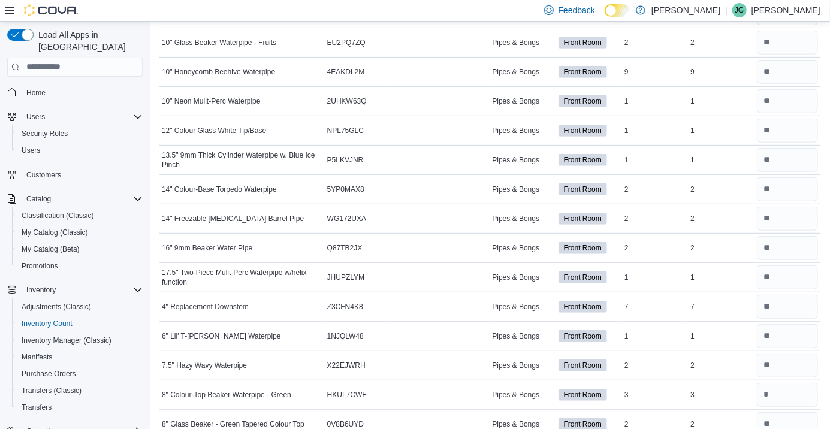
scroll to position [0, 0]
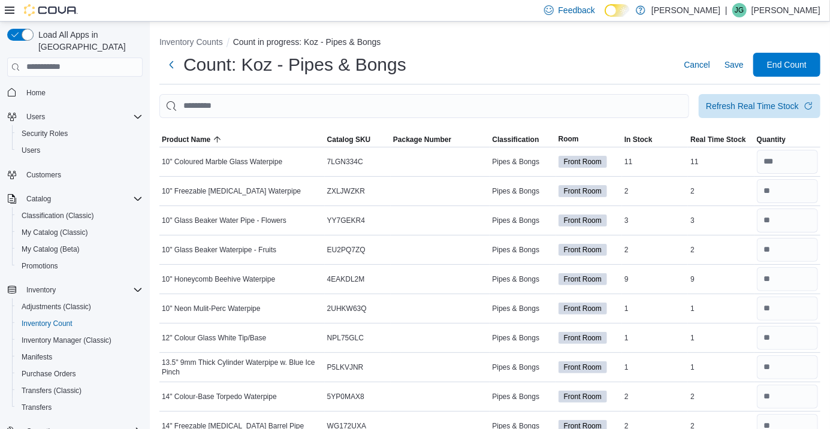
type input "*"
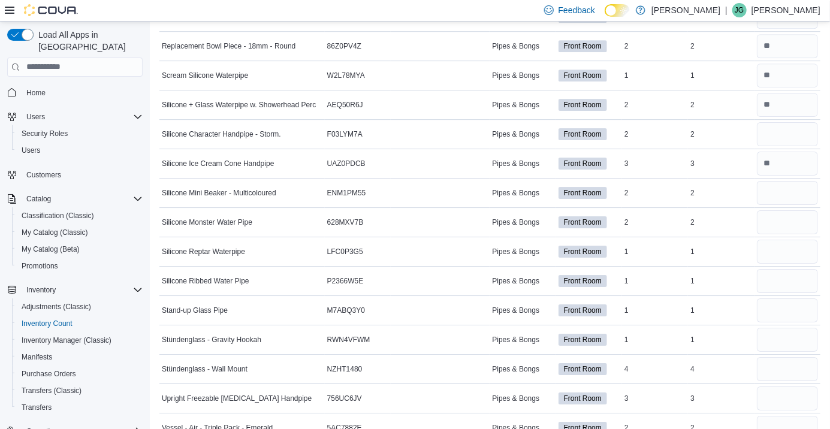
scroll to position [1696, 0]
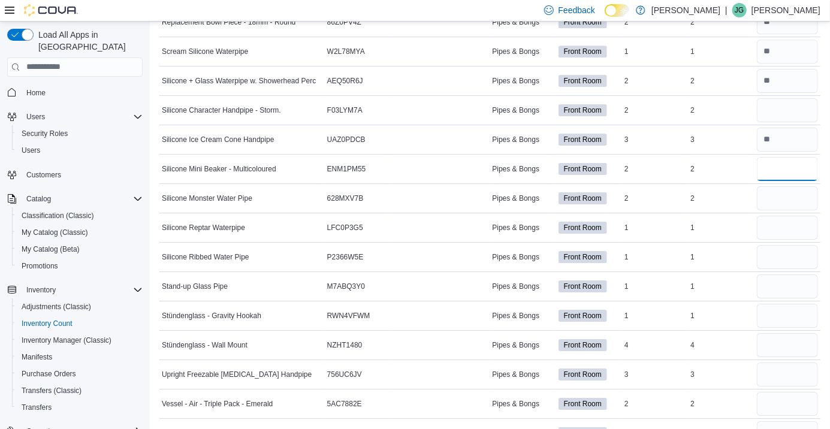
click at [789, 168] on input "number" at bounding box center [787, 169] width 61 height 24
type input "*"
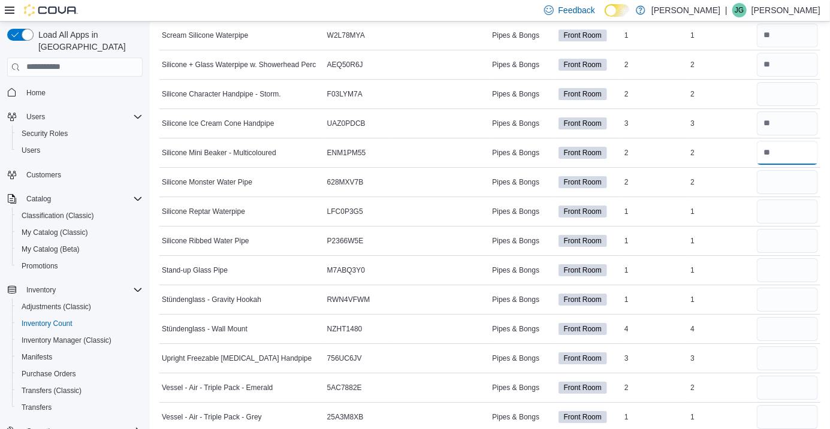
scroll to position [1725, 0]
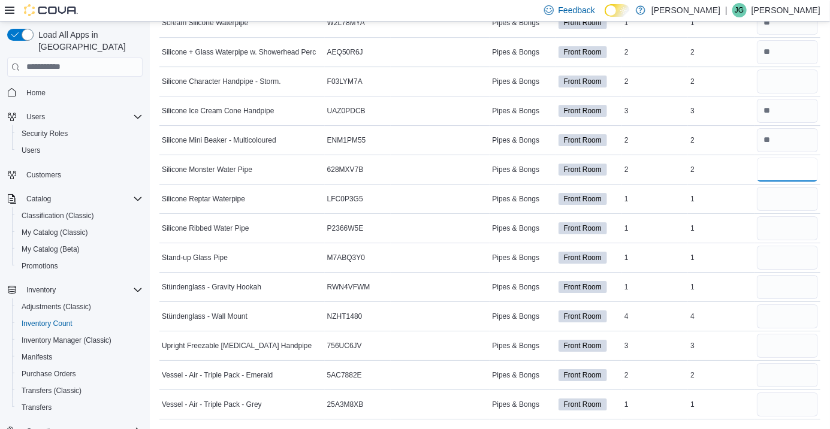
click at [791, 173] on input "number" at bounding box center [787, 170] width 61 height 24
type input "*"
click at [415, 173] on td "Package Number" at bounding box center [440, 169] width 99 height 29
click at [766, 201] on input "number" at bounding box center [787, 199] width 61 height 24
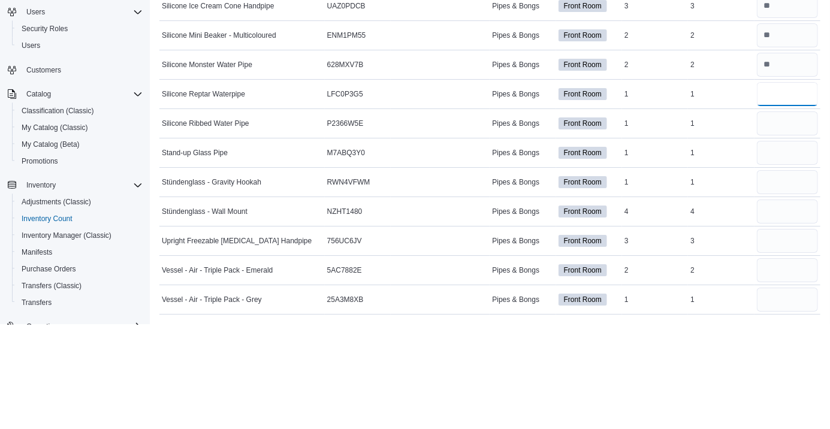
type input "*"
click at [774, 227] on input "number" at bounding box center [787, 228] width 61 height 24
click at [686, 230] on div "1" at bounding box center [655, 228] width 66 height 14
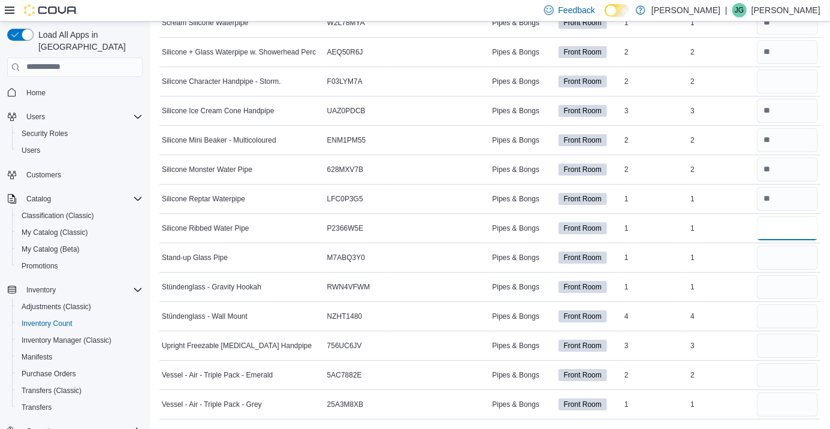
click at [787, 230] on input "number" at bounding box center [787, 228] width 61 height 24
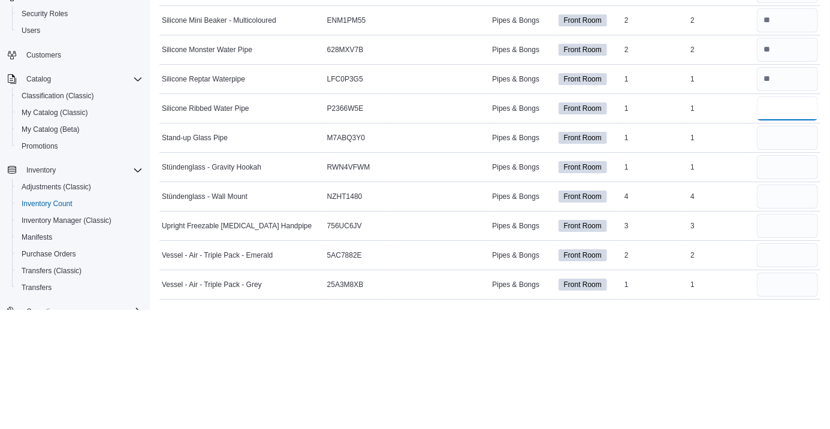
type input "*"
click at [784, 258] on input "number" at bounding box center [787, 258] width 61 height 24
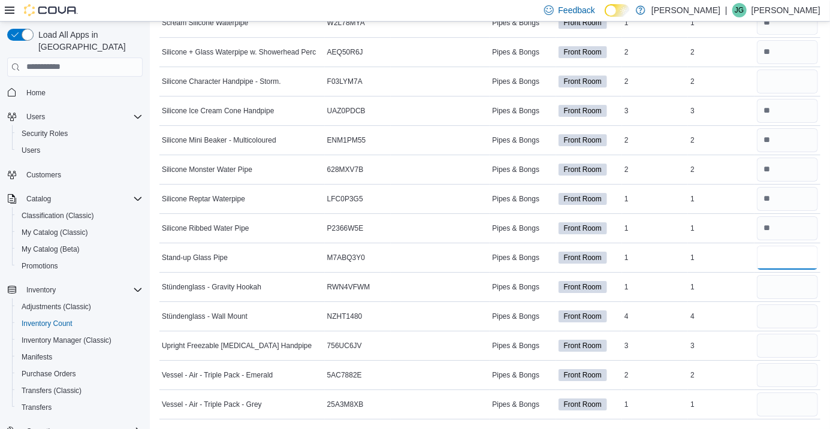
click at [783, 258] on input "number" at bounding box center [787, 258] width 61 height 24
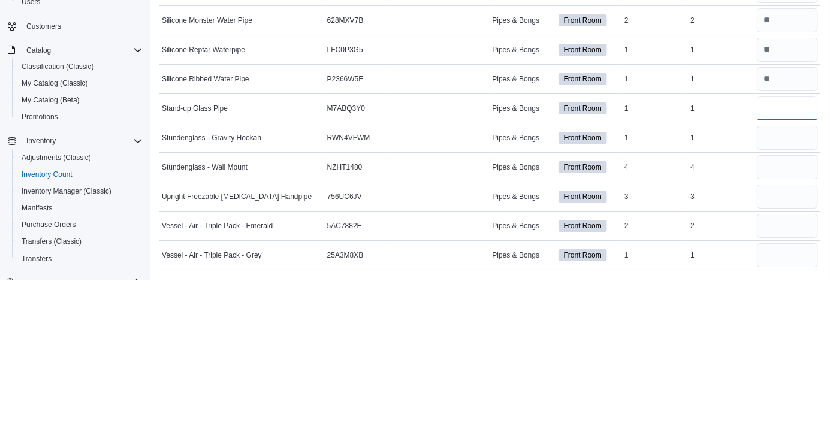
type input "*"
click at [411, 261] on td "Package Number" at bounding box center [440, 257] width 99 height 29
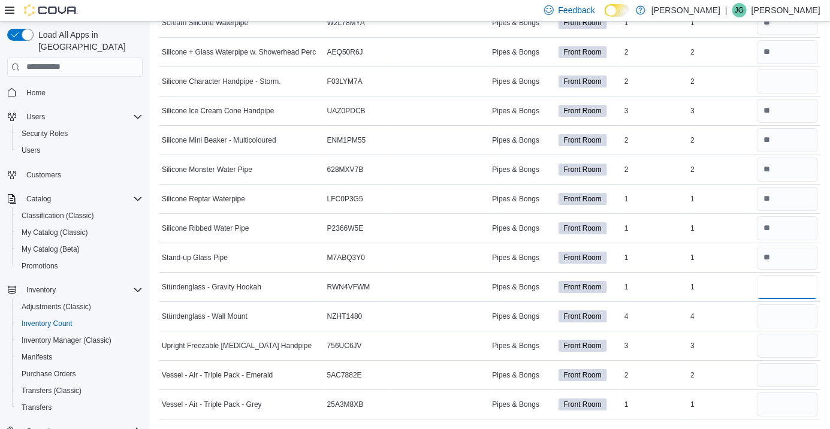
click at [780, 286] on input "number" at bounding box center [787, 287] width 61 height 24
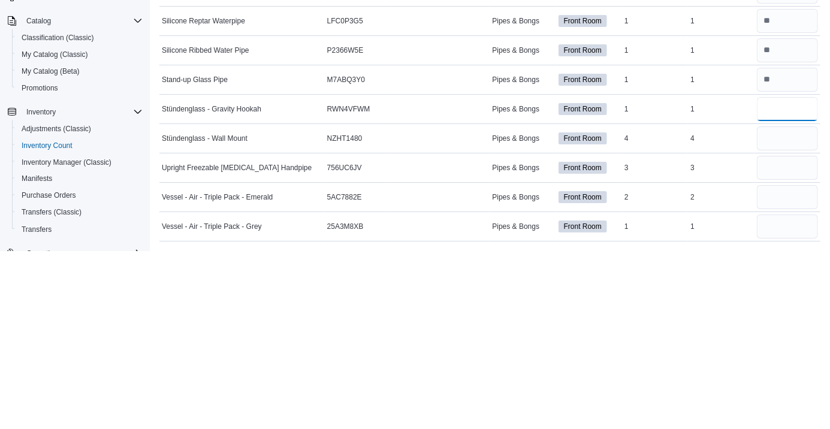
type input "*"
click at [783, 318] on input "number" at bounding box center [787, 316] width 61 height 24
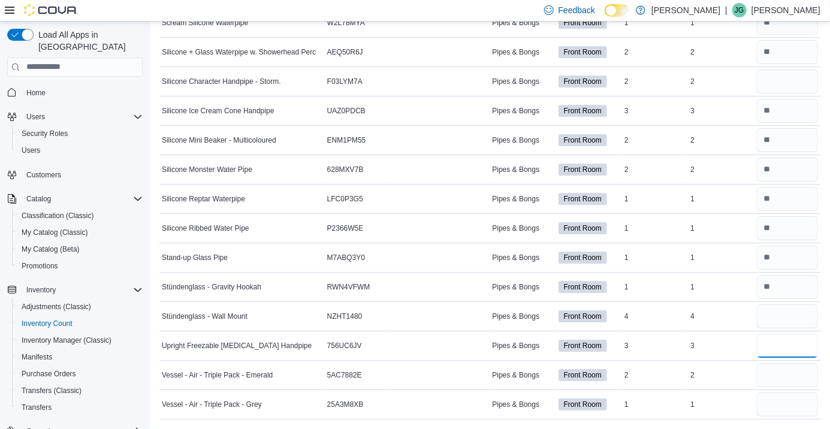
click at [757, 347] on input "number" at bounding box center [787, 346] width 61 height 24
click at [784, 344] on input "number" at bounding box center [787, 346] width 61 height 24
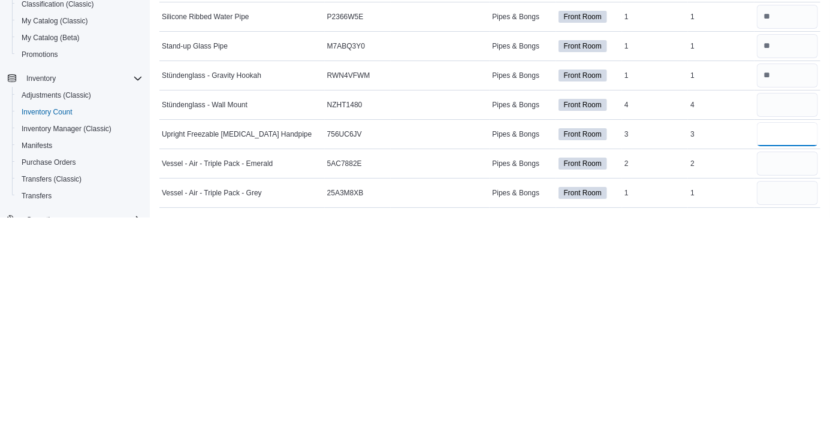
type input "*"
click at [422, 346] on div at bounding box center [440, 345] width 99 height 5
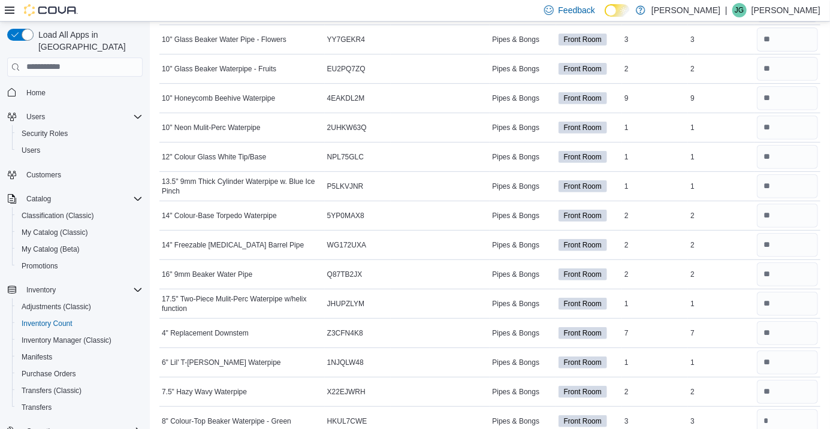
scroll to position [0, 0]
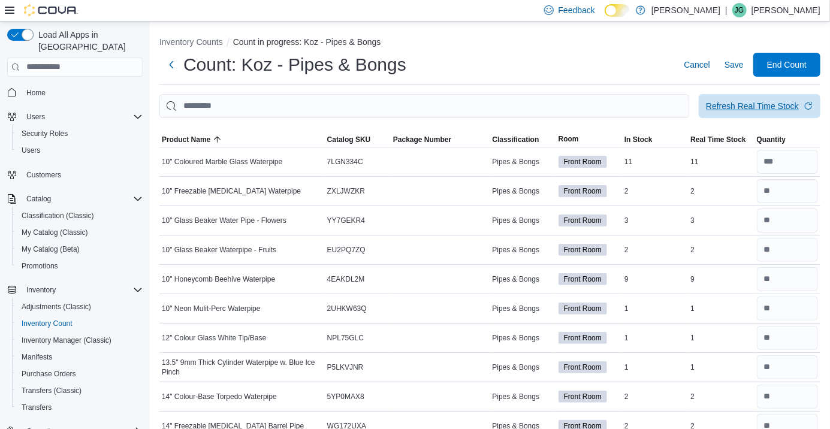
click at [801, 111] on span "Refresh Real Time Stock" at bounding box center [759, 106] width 107 height 24
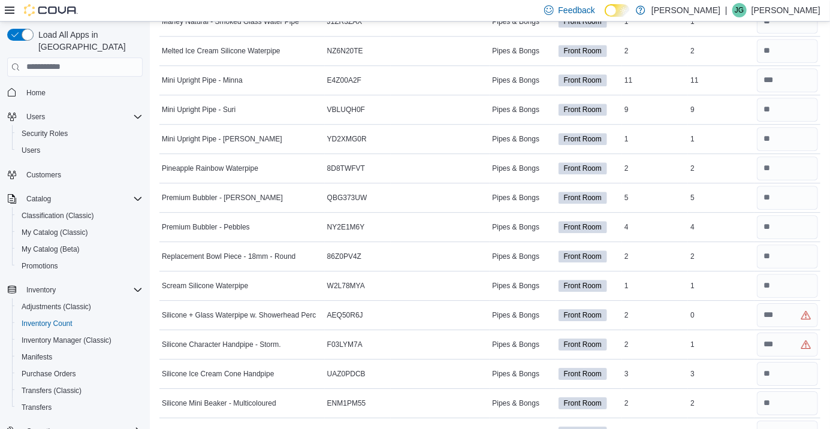
scroll to position [1471, 0]
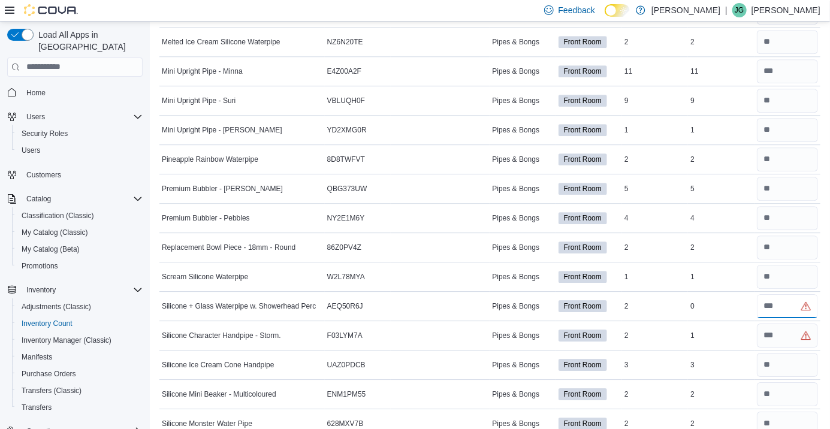
click at [790, 309] on input "number" at bounding box center [787, 306] width 61 height 24
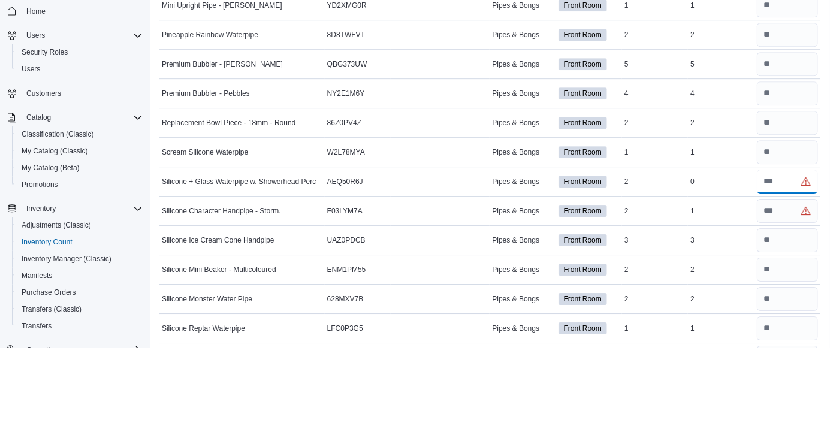
scroll to position [1514, 0]
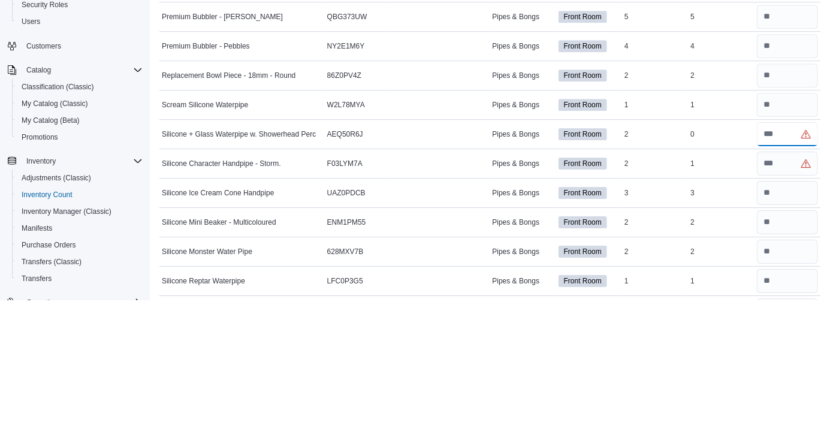
click at [783, 265] on input "number" at bounding box center [787, 263] width 61 height 24
click at [789, 263] on input "number" at bounding box center [787, 263] width 61 height 24
type input "*"
click at [781, 292] on input "number" at bounding box center [787, 292] width 61 height 24
type input "*"
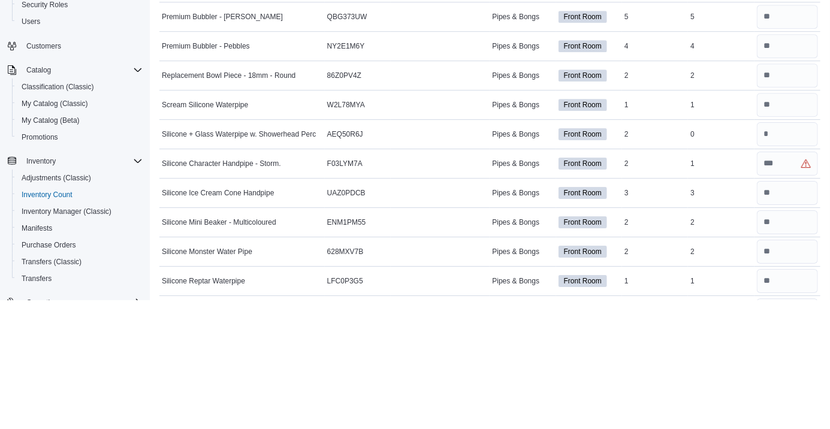
click at [417, 292] on div at bounding box center [440, 292] width 99 height 5
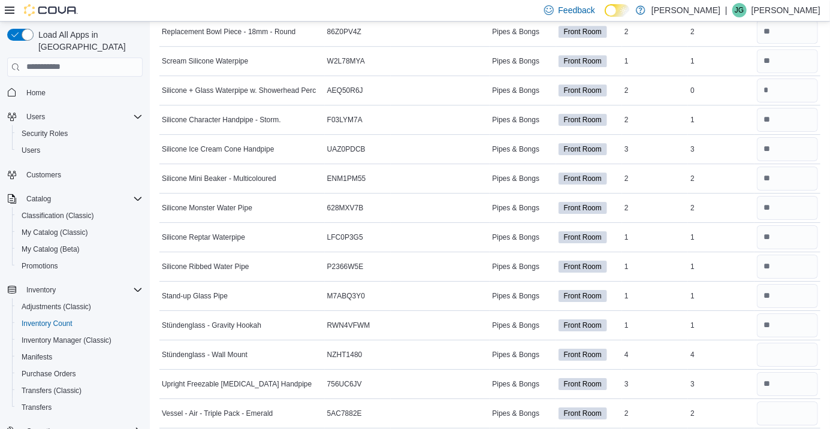
scroll to position [1710, 0]
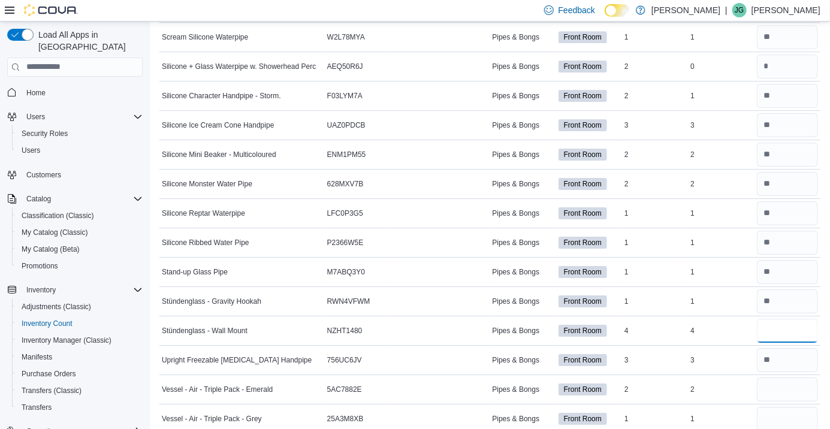
click at [785, 335] on input "number" at bounding box center [787, 331] width 61 height 24
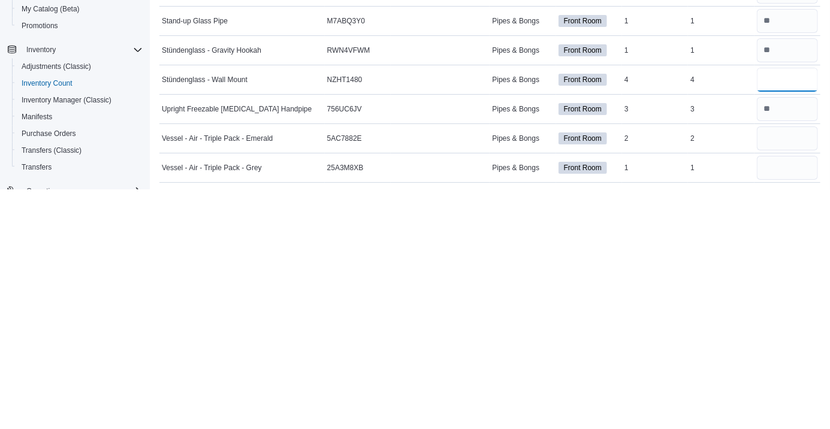
scroll to position [1725, 0]
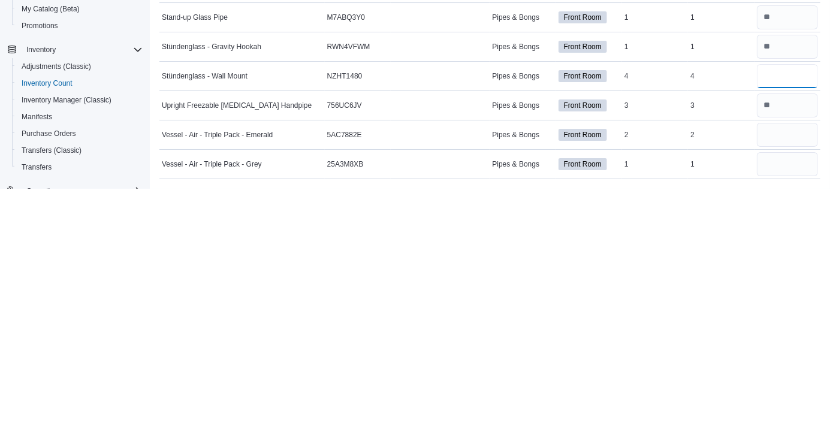
type input "*"
click at [786, 373] on input "number" at bounding box center [787, 375] width 61 height 24
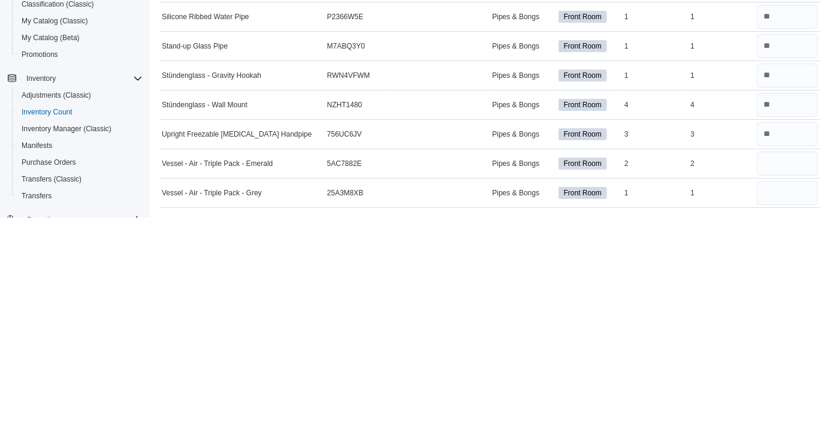
click at [262, 378] on span "Vessel - Air - Triple Pack - Emerald" at bounding box center [217, 375] width 111 height 10
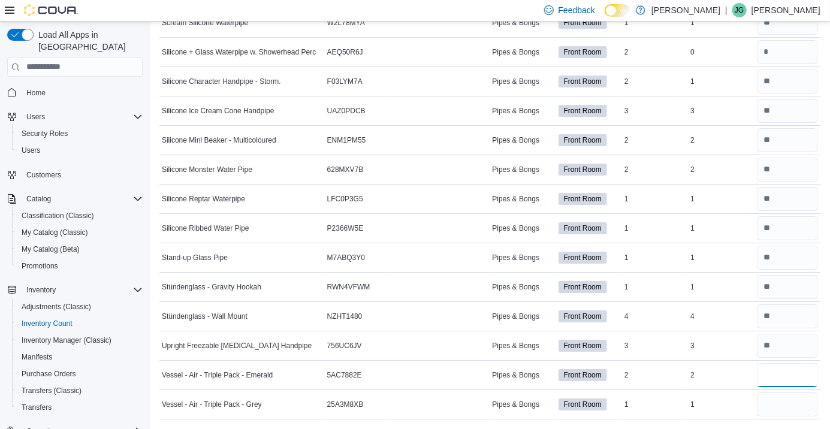
click at [774, 376] on input "number" at bounding box center [787, 375] width 61 height 24
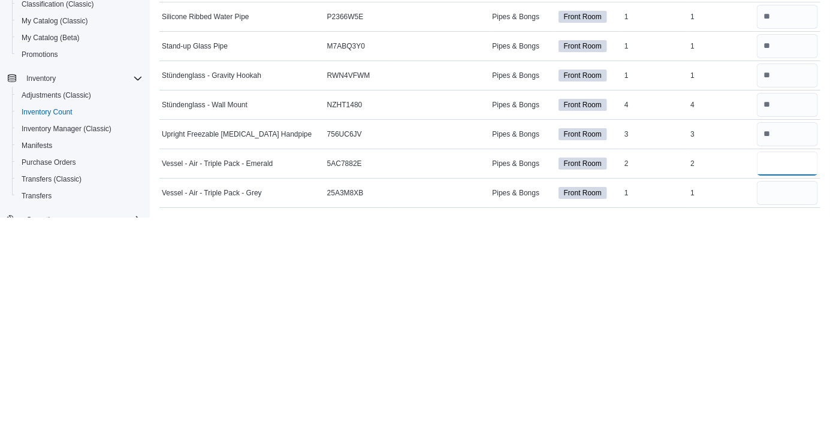
type input "*"
click at [404, 369] on td "Package Number" at bounding box center [440, 374] width 99 height 29
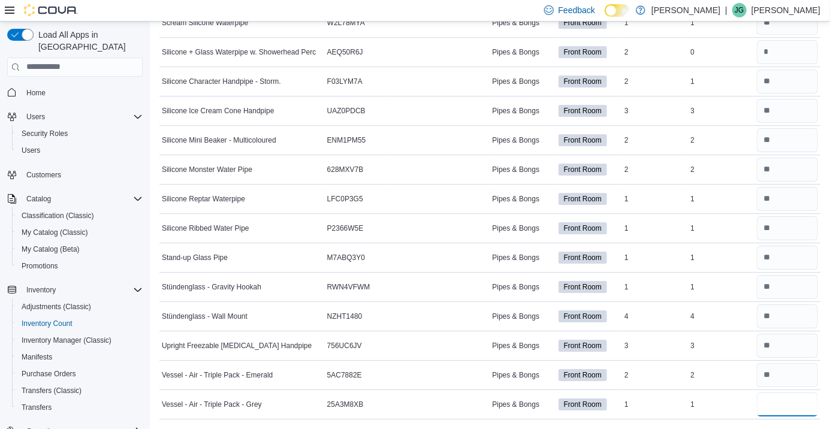
click at [784, 408] on input "number" at bounding box center [787, 405] width 61 height 24
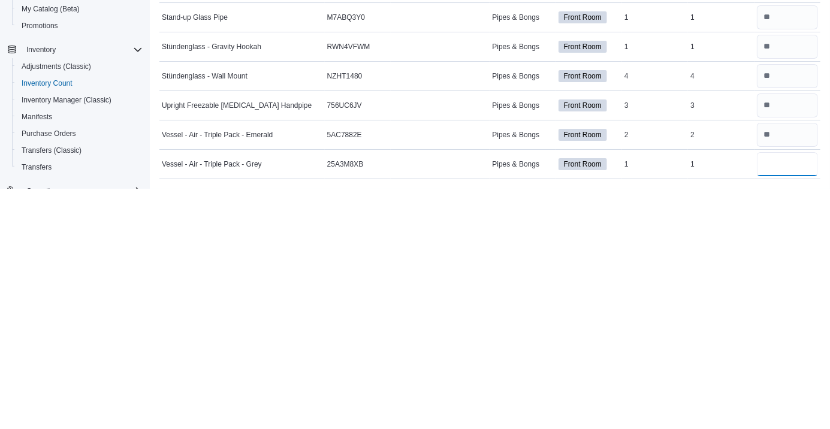
type input "*"
click at [411, 409] on td "Package Number" at bounding box center [440, 404] width 99 height 29
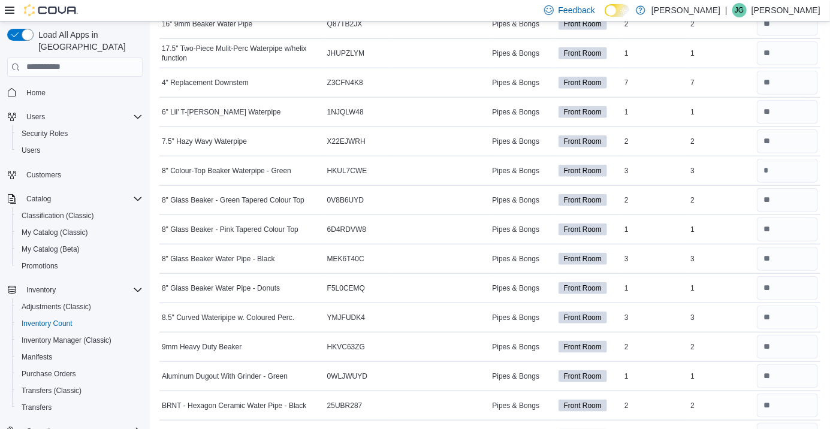
scroll to position [0, 0]
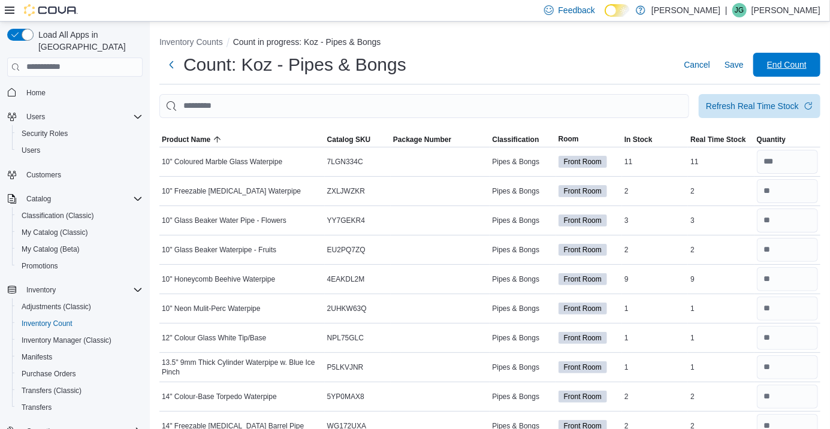
click at [788, 77] on span "End Count" at bounding box center [786, 65] width 53 height 24
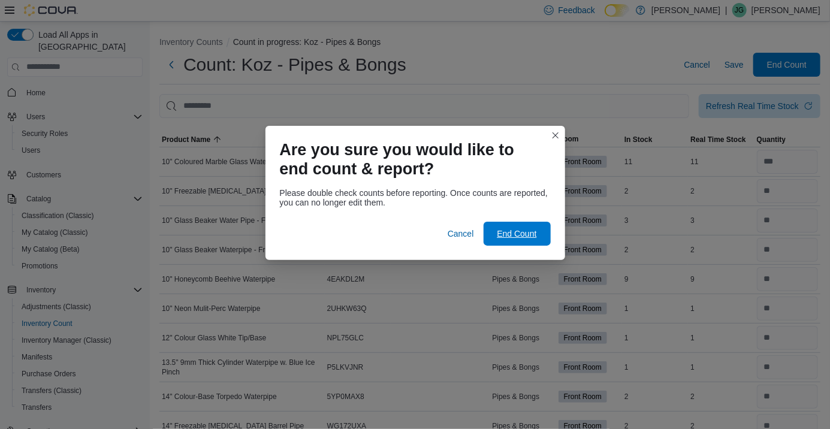
click at [530, 228] on span "End Count" at bounding box center [517, 234] width 40 height 12
